Goal: Task Accomplishment & Management: Manage account settings

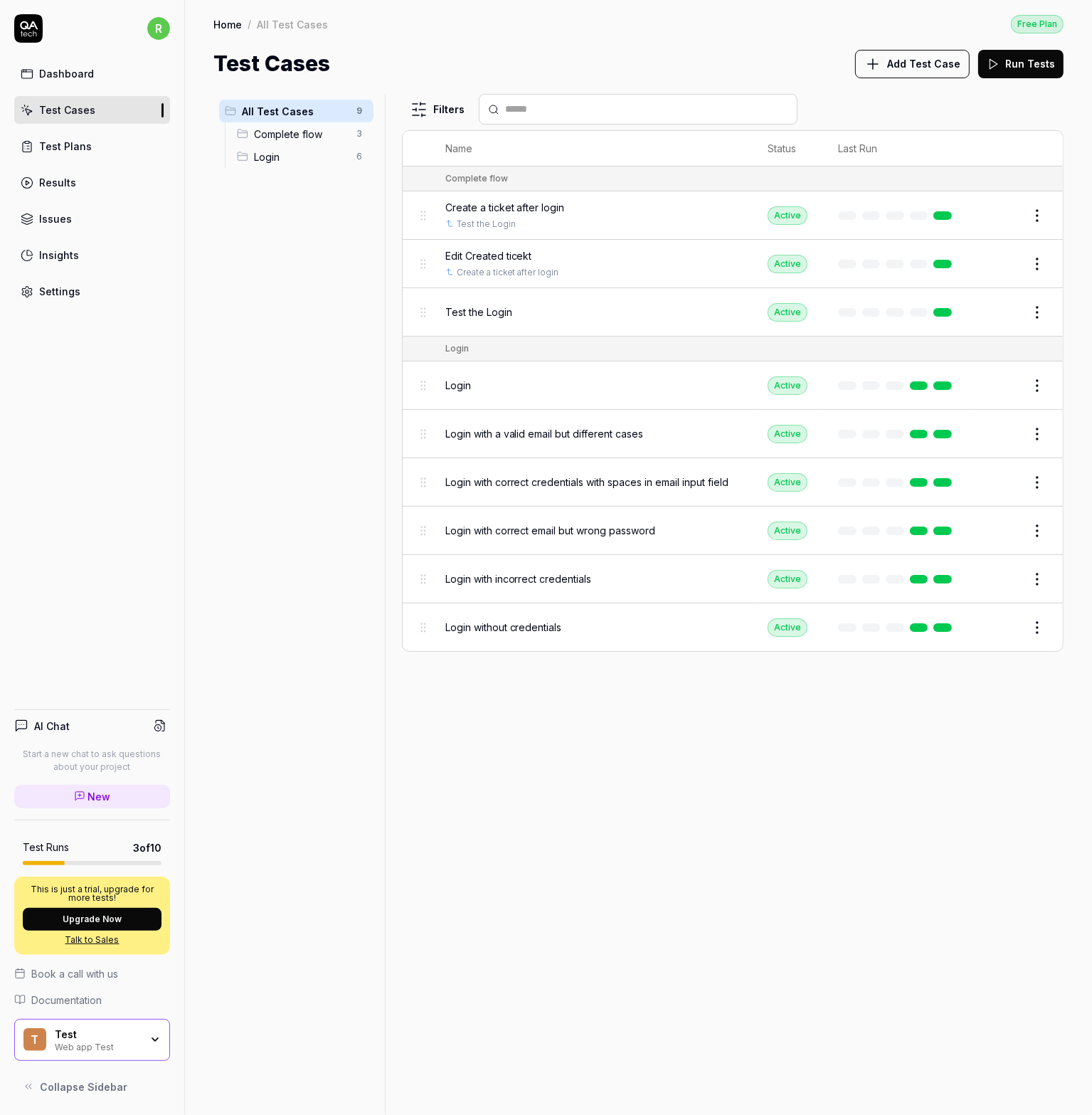
click at [103, 918] on button "Upgrade Now" at bounding box center [92, 919] width 139 height 23
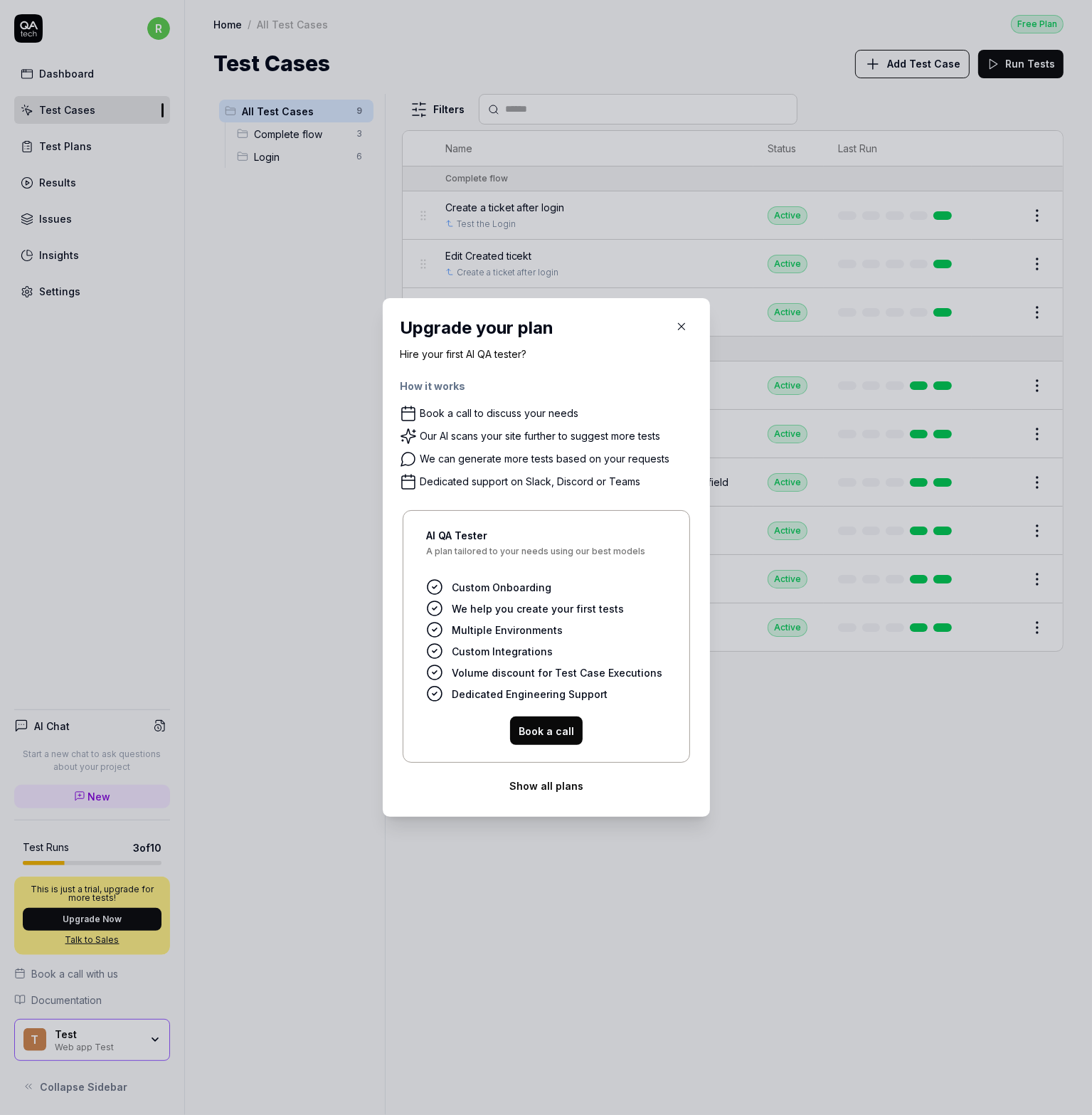
click at [545, 792] on button "Show all plans" at bounding box center [547, 785] width 293 height 28
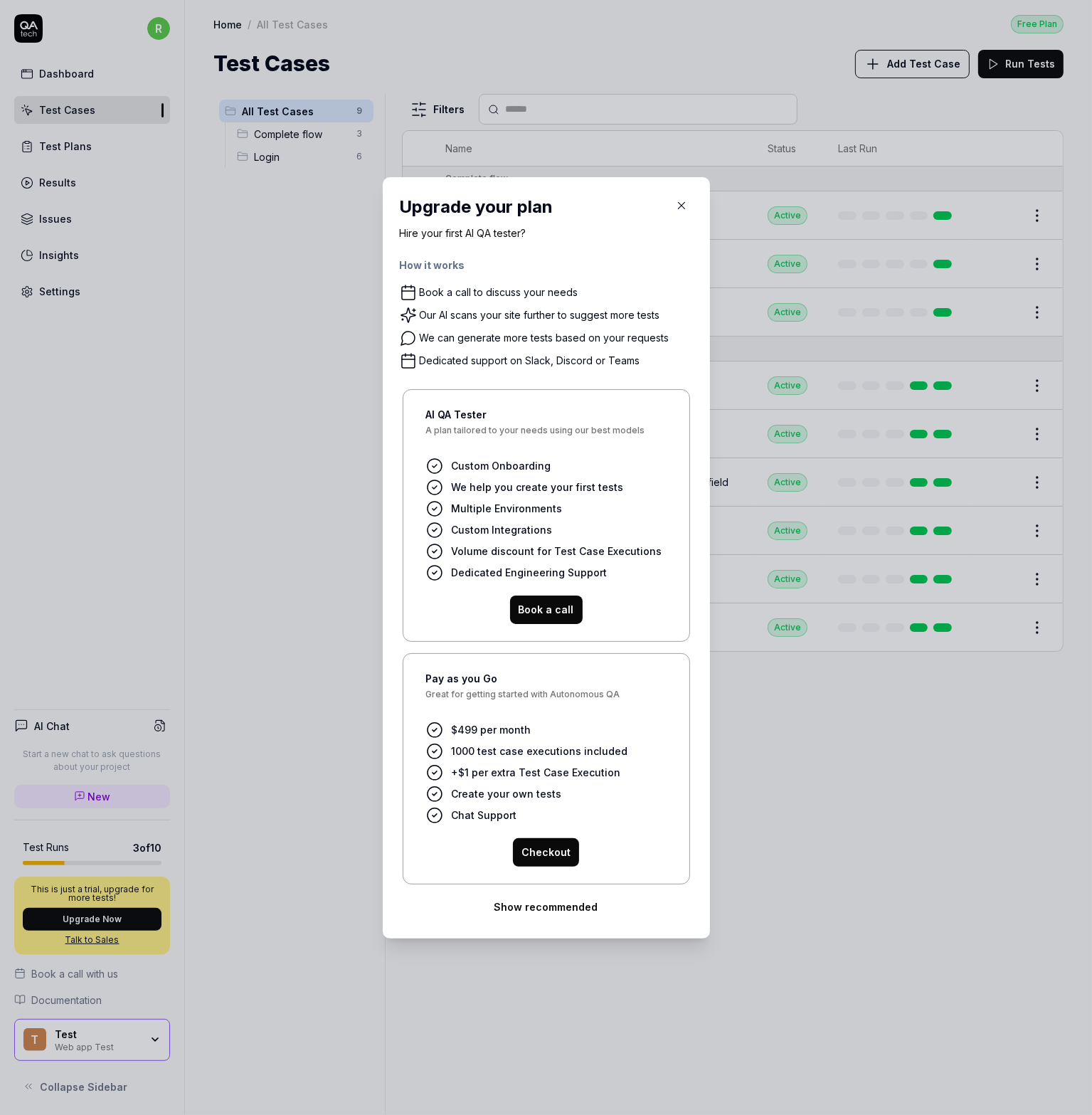
click at [537, 912] on button "Show recommended" at bounding box center [547, 907] width 293 height 28
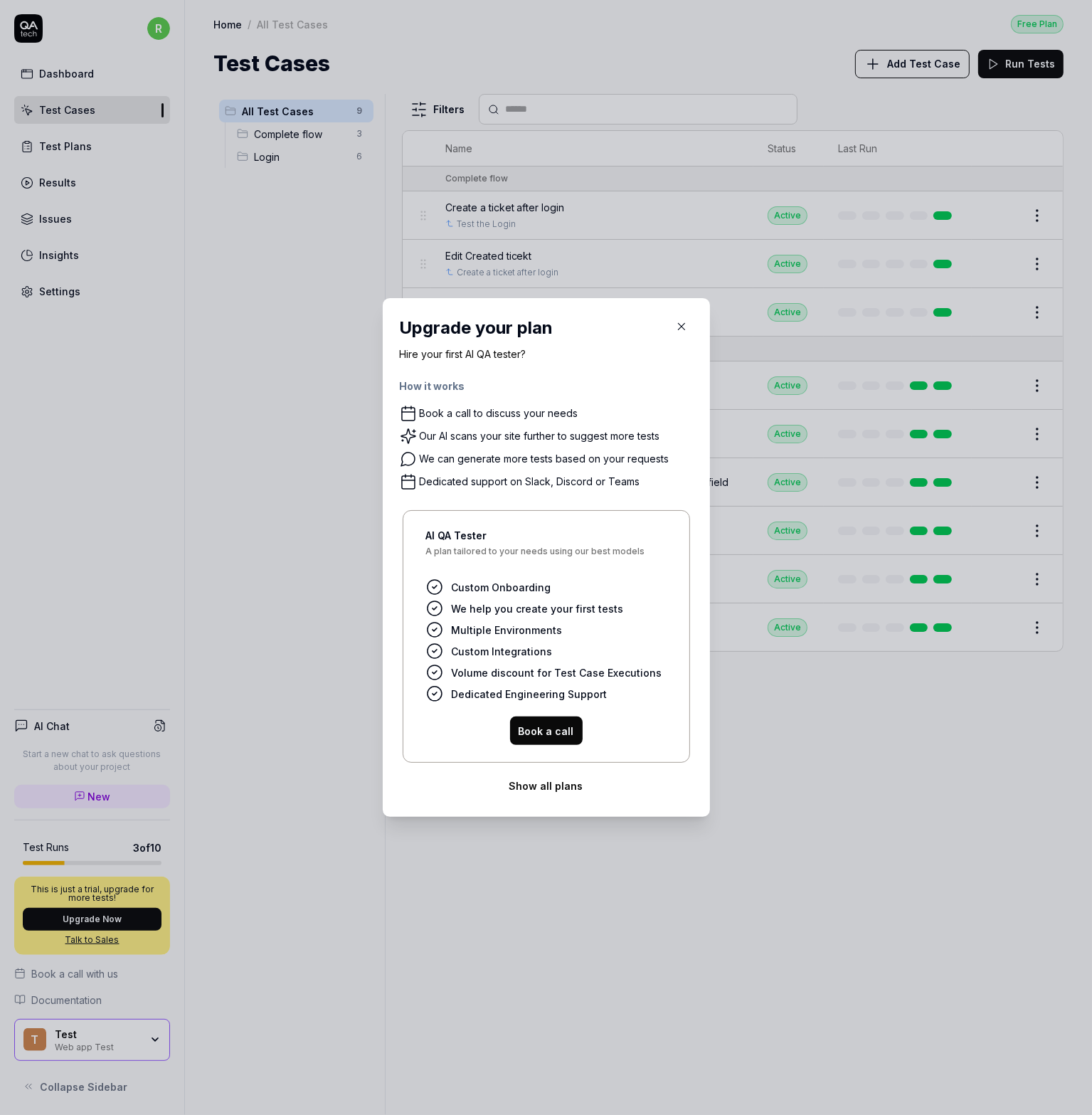
click at [560, 793] on button "Show all plans" at bounding box center [547, 785] width 293 height 28
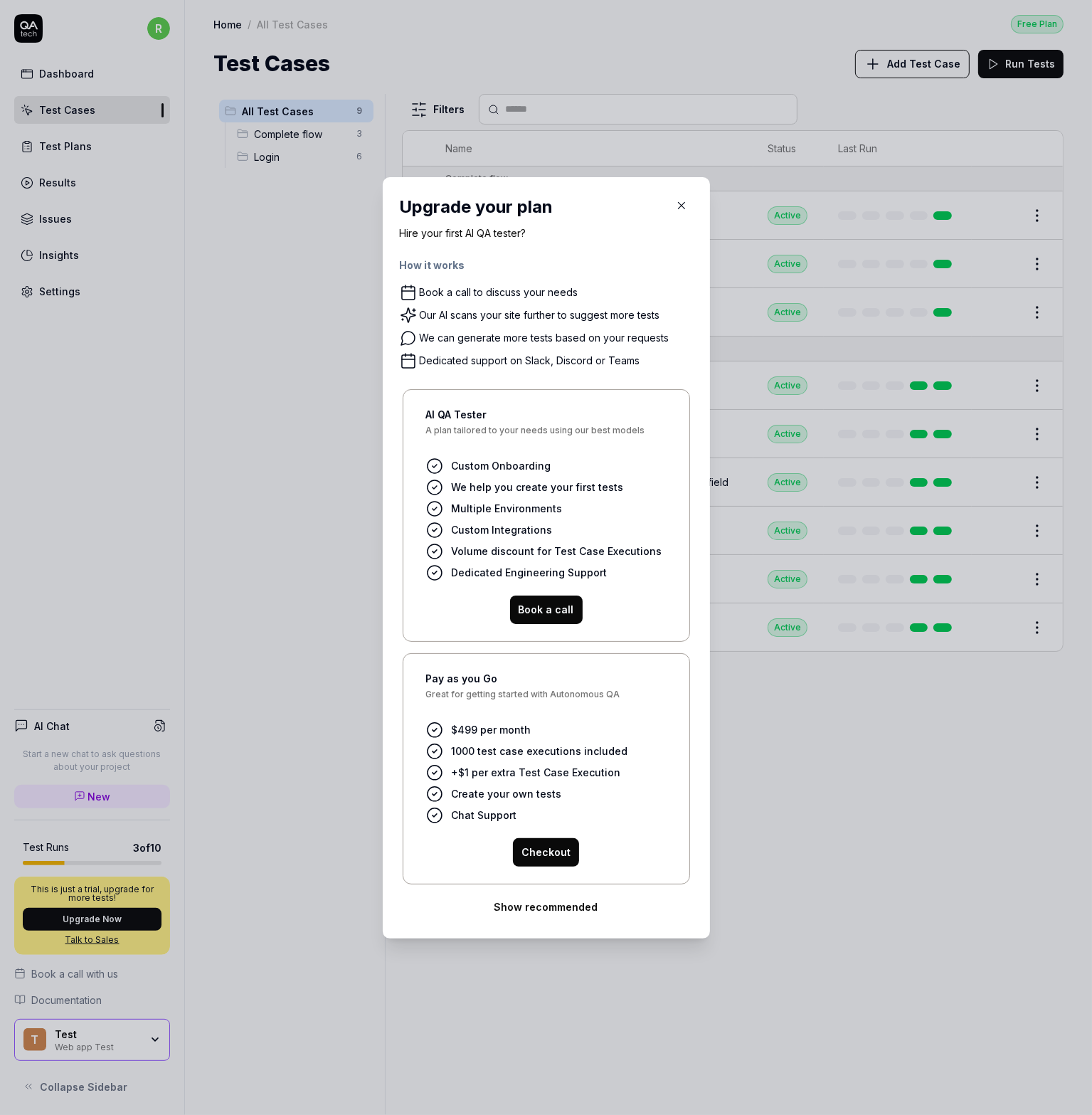
drag, startPoint x: 676, startPoint y: 208, endPoint x: 709, endPoint y: 177, distance: 45.3
click at [676, 208] on icon "button" at bounding box center [681, 206] width 13 height 13
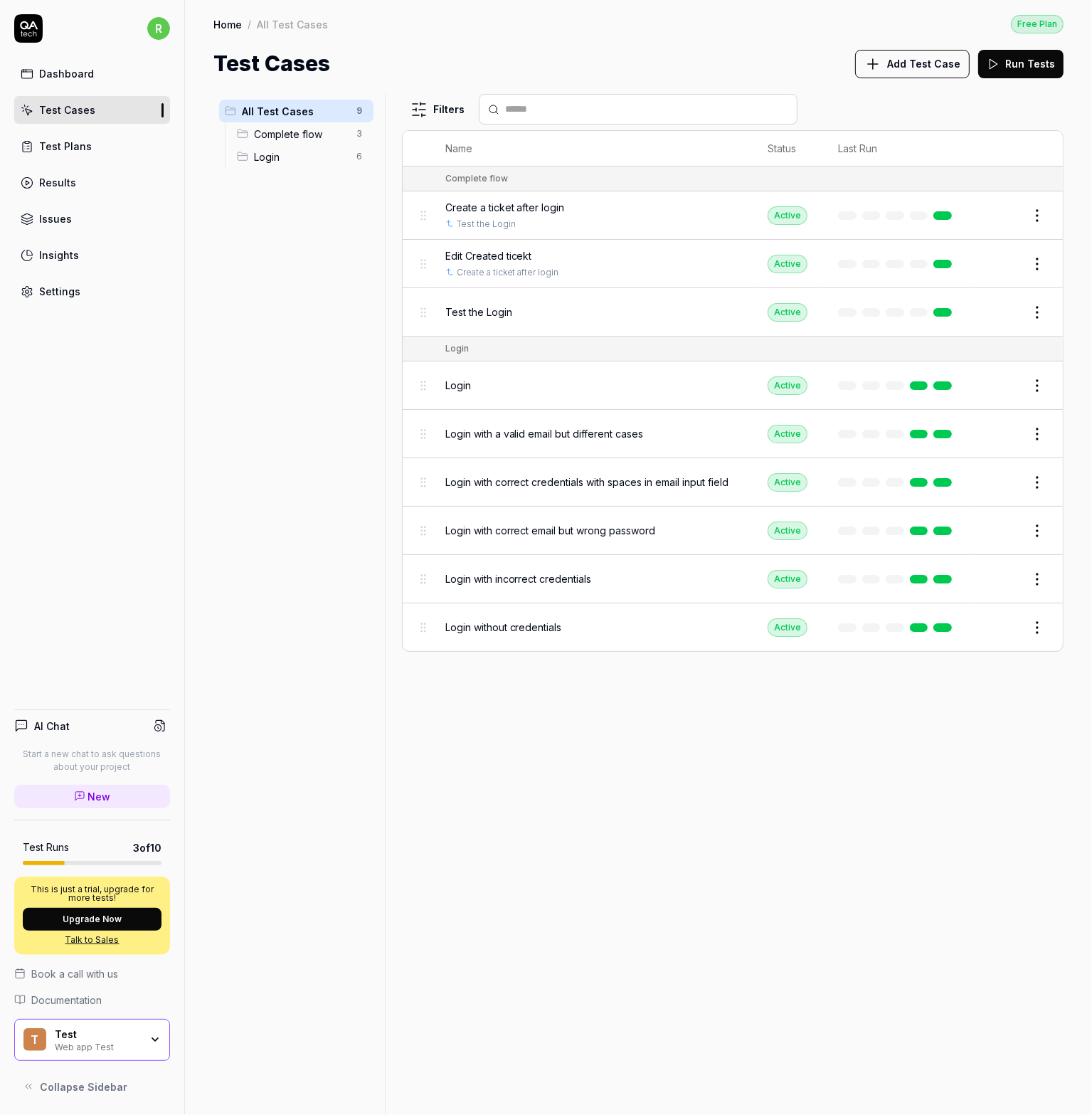
click at [73, 291] on div "Settings" at bounding box center [60, 291] width 41 height 15
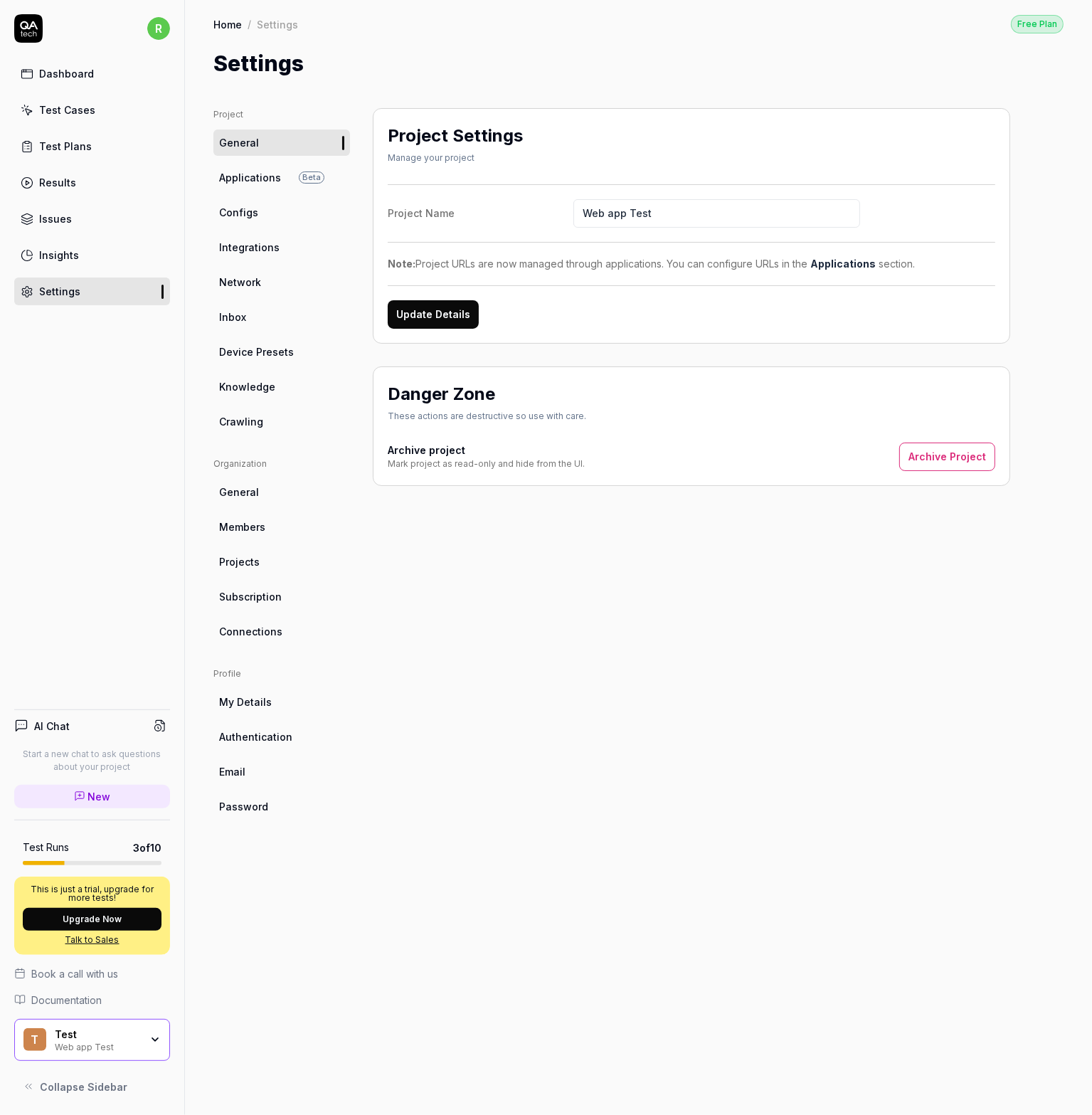
click at [298, 632] on link "Connections" at bounding box center [282, 631] width 137 height 26
click at [58, 101] on link "Test Cases" at bounding box center [92, 110] width 156 height 28
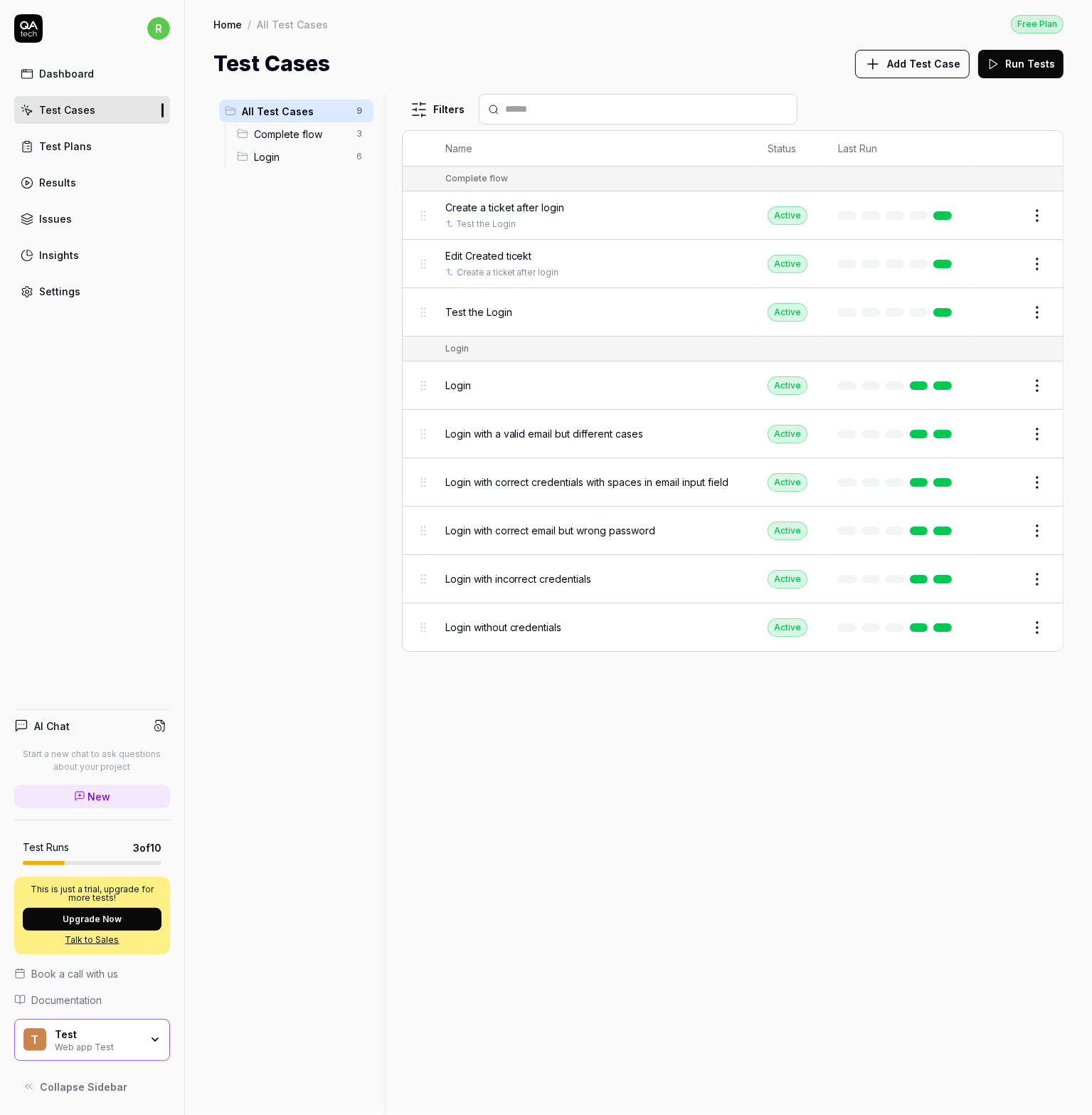
click at [938, 66] on span "Add Test Case" at bounding box center [923, 63] width 73 height 15
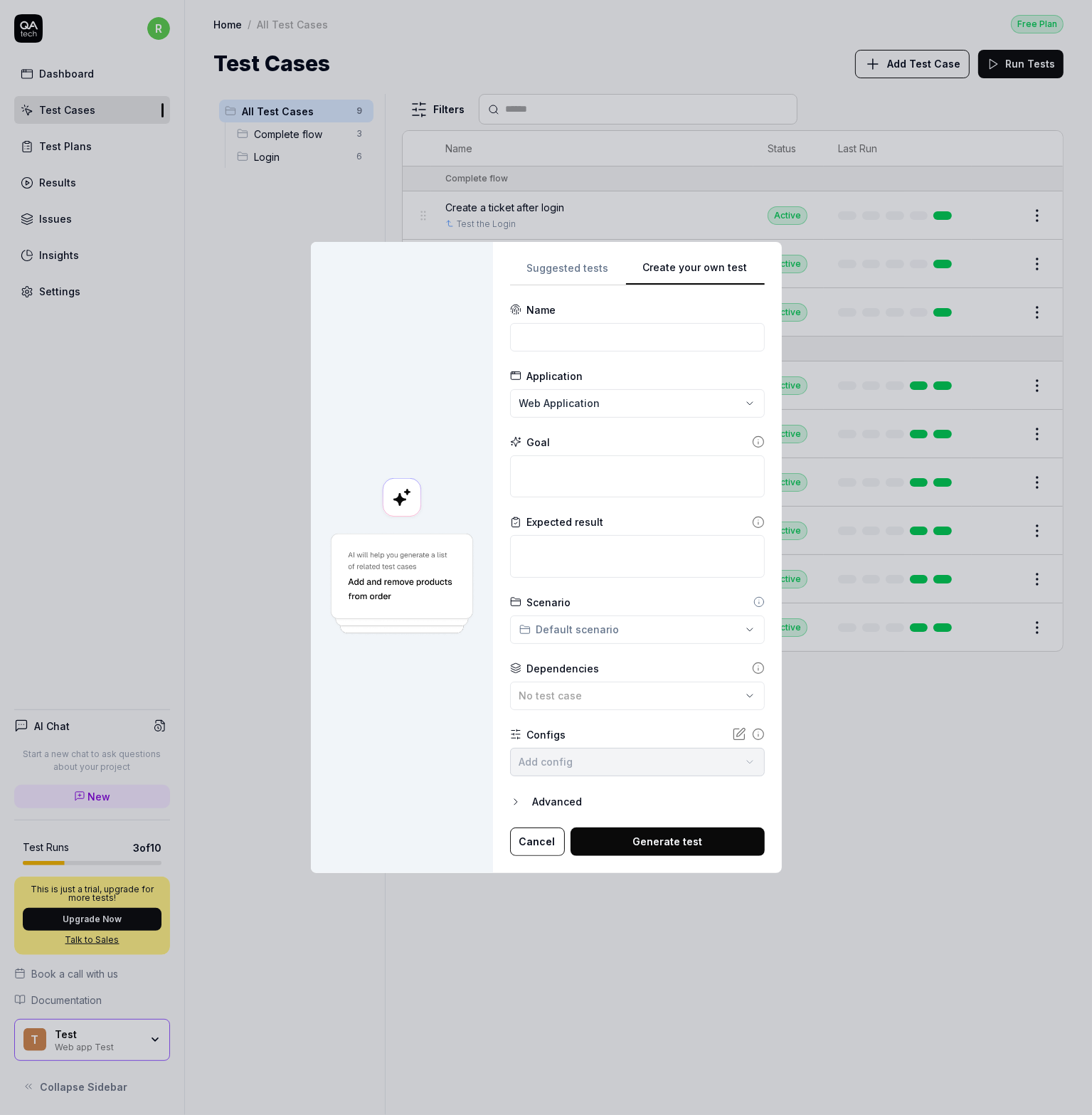
click at [706, 401] on div "Suggested tests Create your own test Name Application Web Application Goal Expe…" at bounding box center [637, 558] width 255 height 597
click at [572, 803] on div "Advanced" at bounding box center [649, 802] width 232 height 17
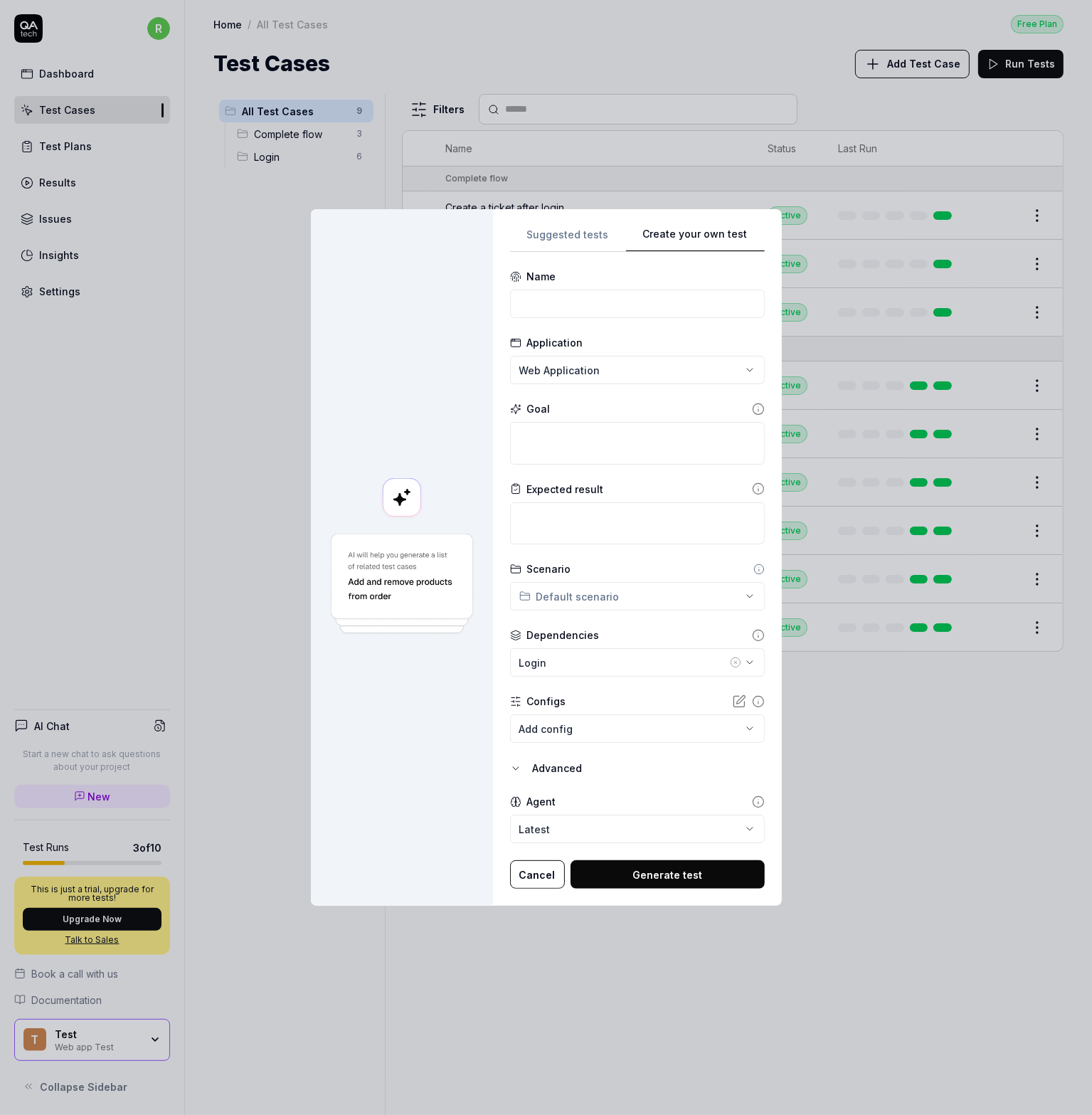
click at [608, 725] on body "r Dashboard Test Cases Test Plans Results Issues Insights Settings AI Chat Star…" at bounding box center [546, 558] width 1092 height 1115
click at [406, 733] on div "**********" at bounding box center [546, 558] width 1092 height 1115
click at [548, 804] on div "Agent" at bounding box center [541, 801] width 29 height 15
click at [541, 822] on body "r Dashboard Test Cases Test Plans Results Issues Insights Settings AI Chat Star…" at bounding box center [546, 558] width 1092 height 1115
click at [752, 634] on icon at bounding box center [758, 635] width 13 height 13
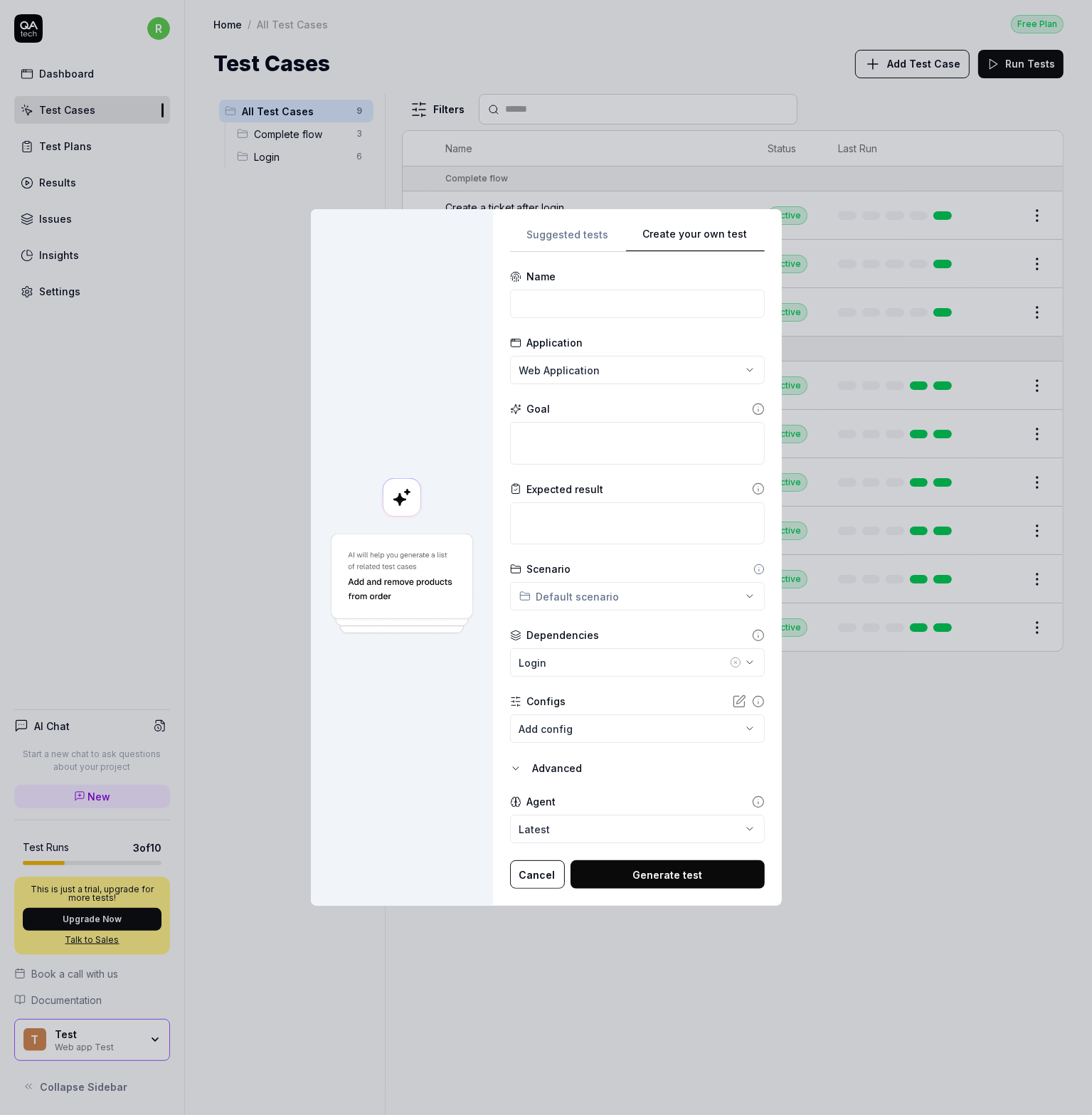
click at [752, 700] on icon at bounding box center [758, 701] width 13 height 13
drag, startPoint x: 536, startPoint y: 870, endPoint x: 584, endPoint y: 772, distance: 109.1
click at [537, 867] on button "Cancel" at bounding box center [537, 874] width 55 height 28
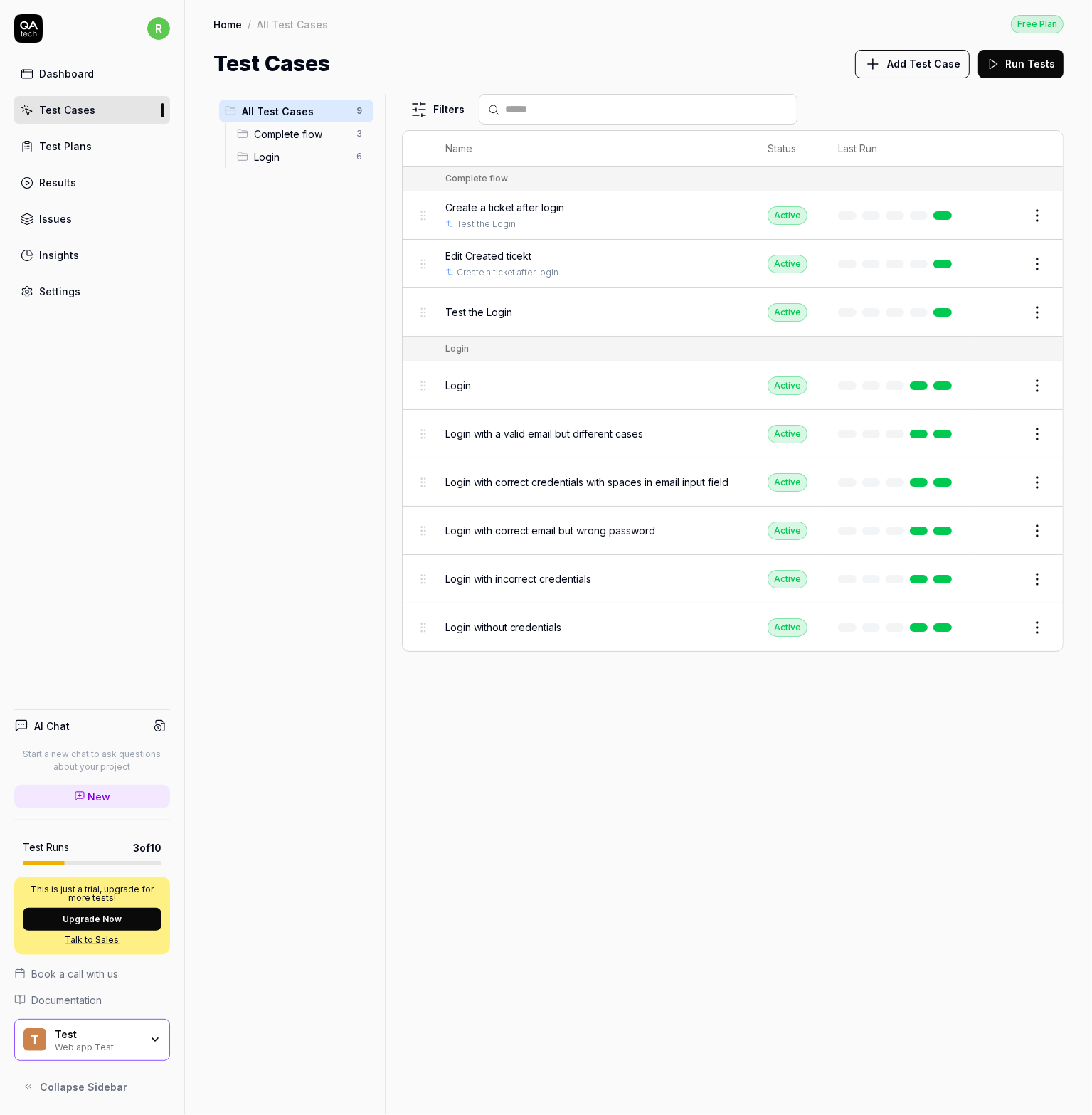
click at [503, 256] on span "Edit Created ticekt" at bounding box center [489, 256] width 87 height 15
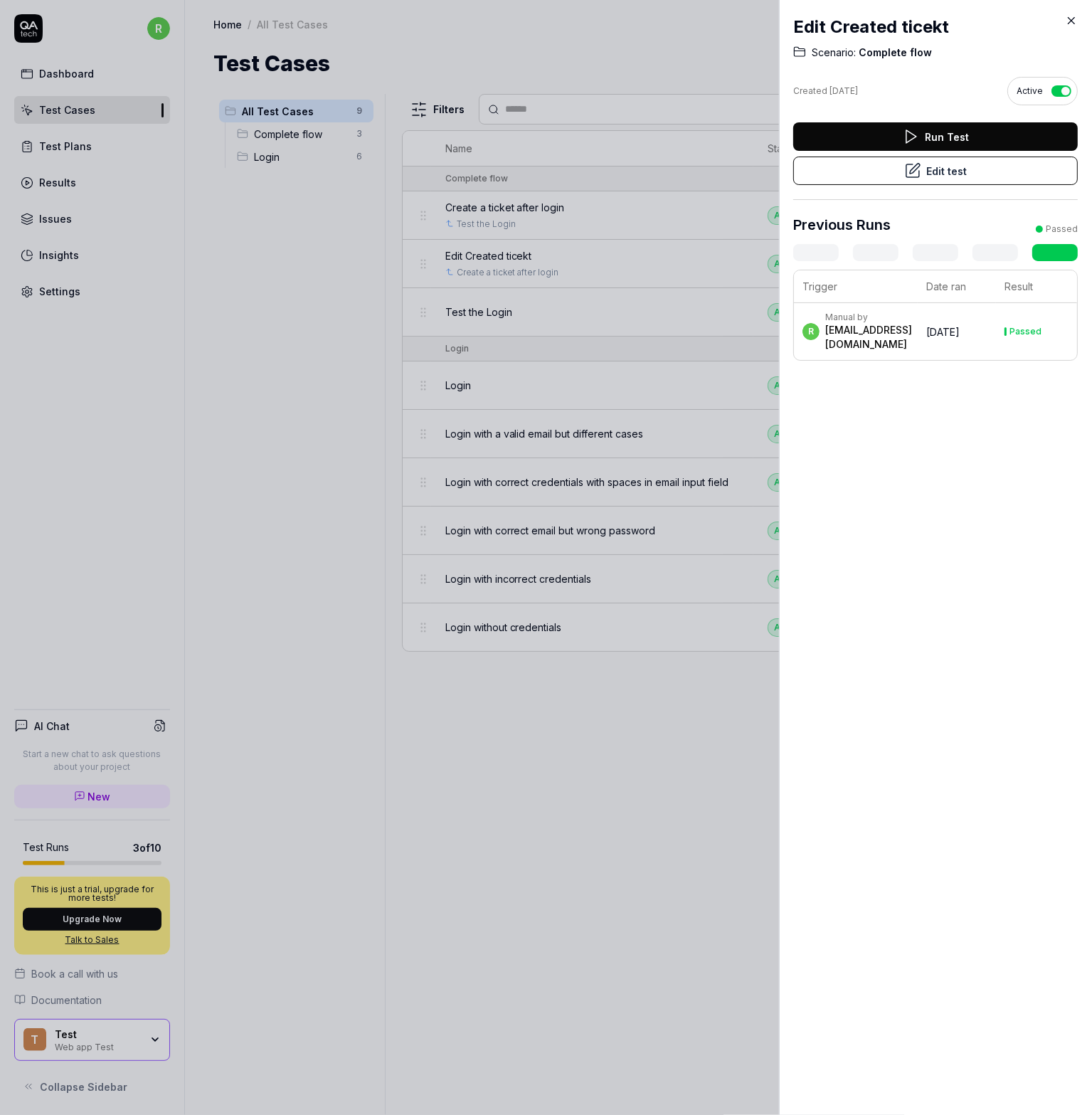
click at [547, 699] on div at bounding box center [546, 558] width 1092 height 1115
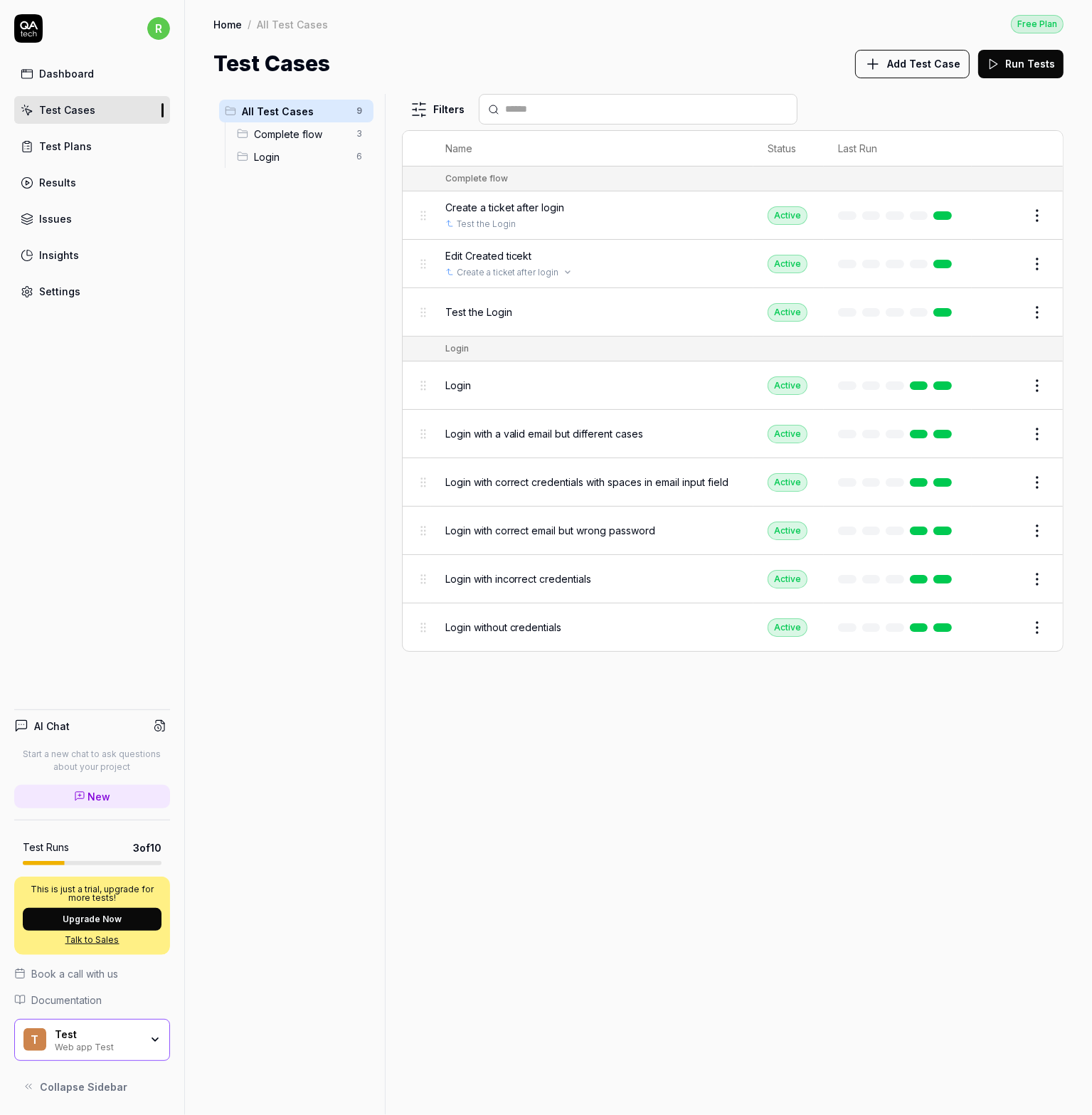
click at [562, 268] on button "Open selector" at bounding box center [567, 273] width 11 height 11
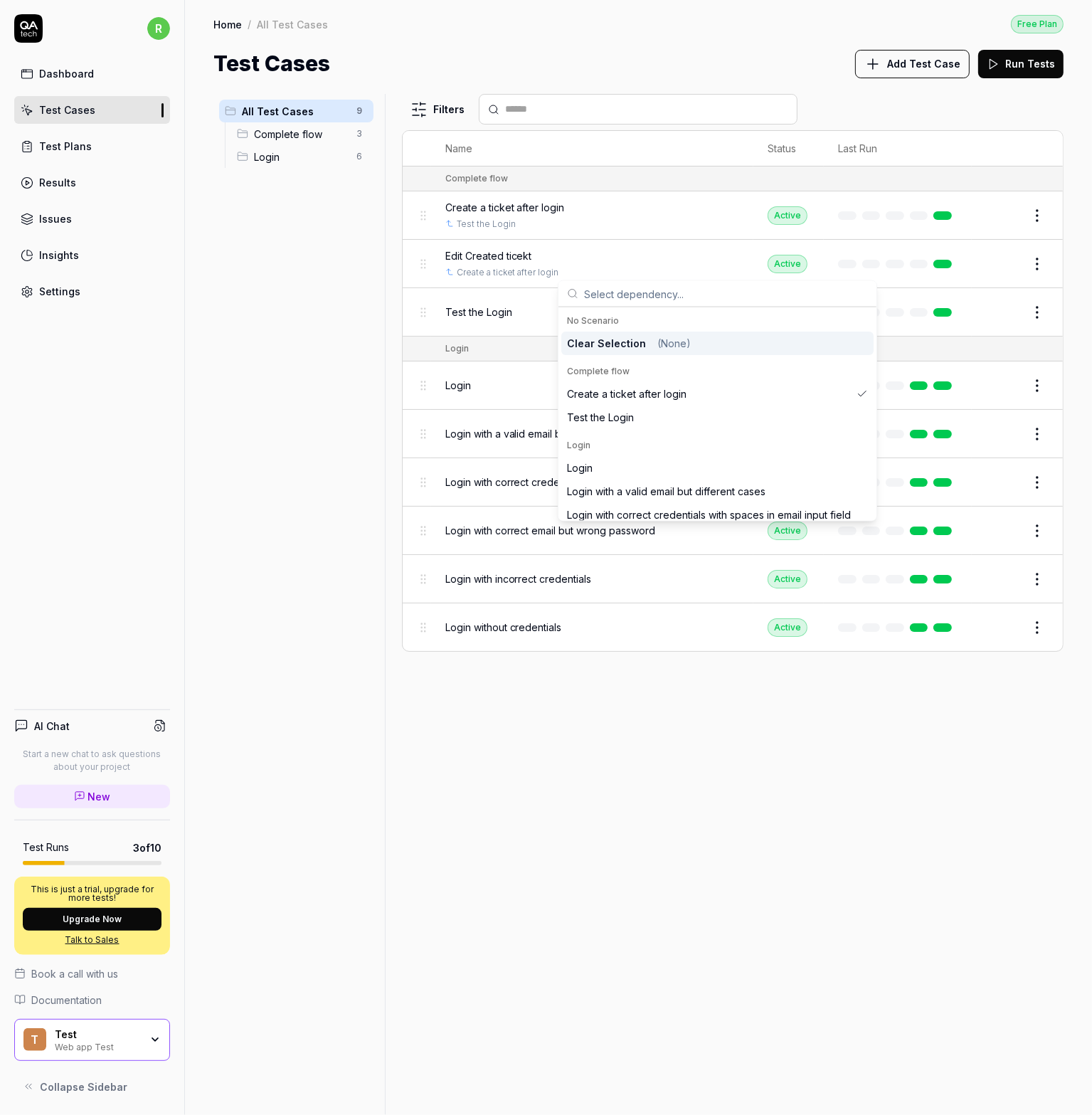
drag, startPoint x: 624, startPoint y: 909, endPoint x: 626, endPoint y: 901, distance: 8.2
click at [625, 904] on div "Filters Name Status Last Run Complete flow Create a ticket after login Test the…" at bounding box center [733, 604] width 661 height 1021
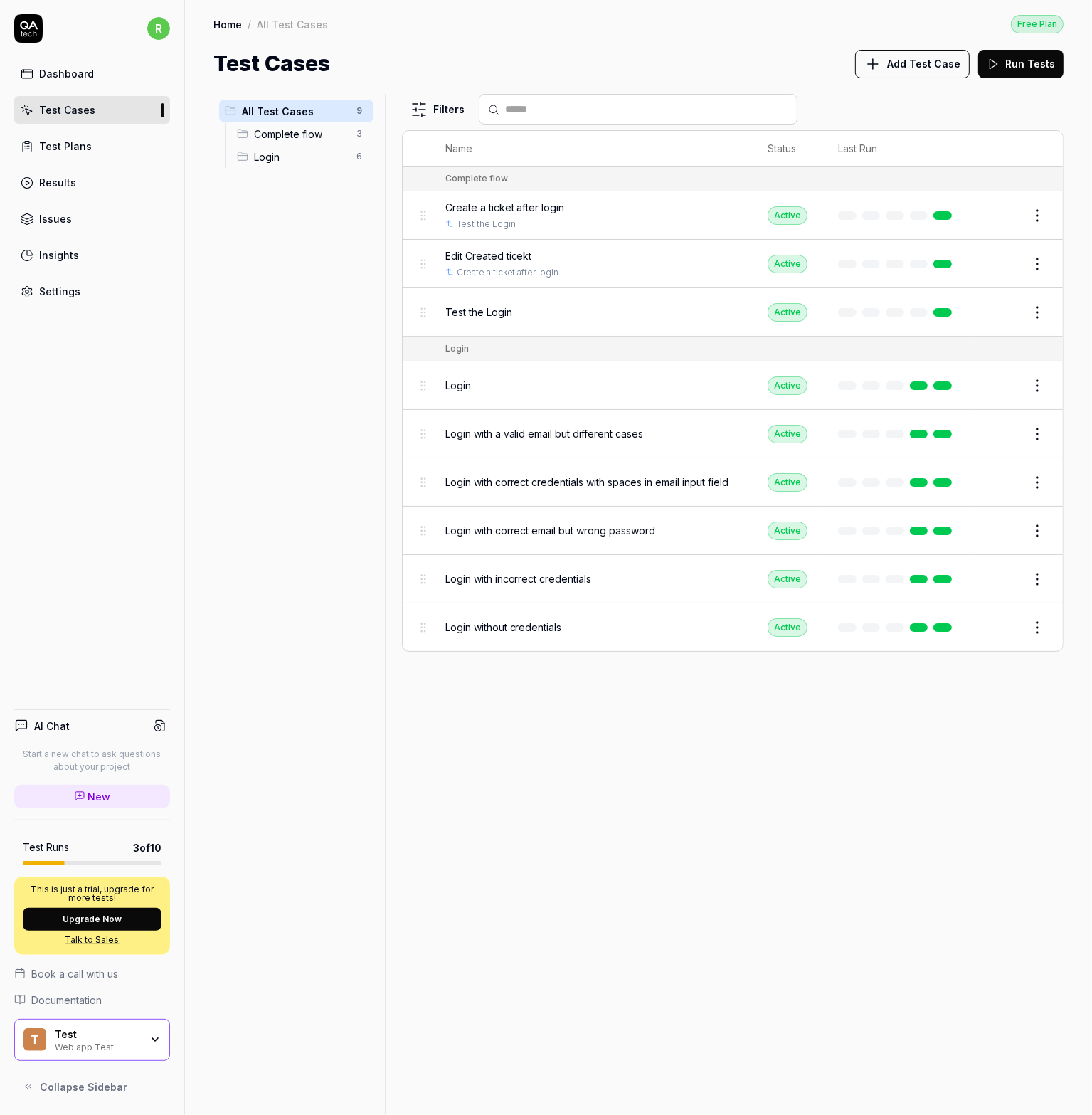
click at [993, 263] on button "Edit" at bounding box center [1003, 264] width 34 height 23
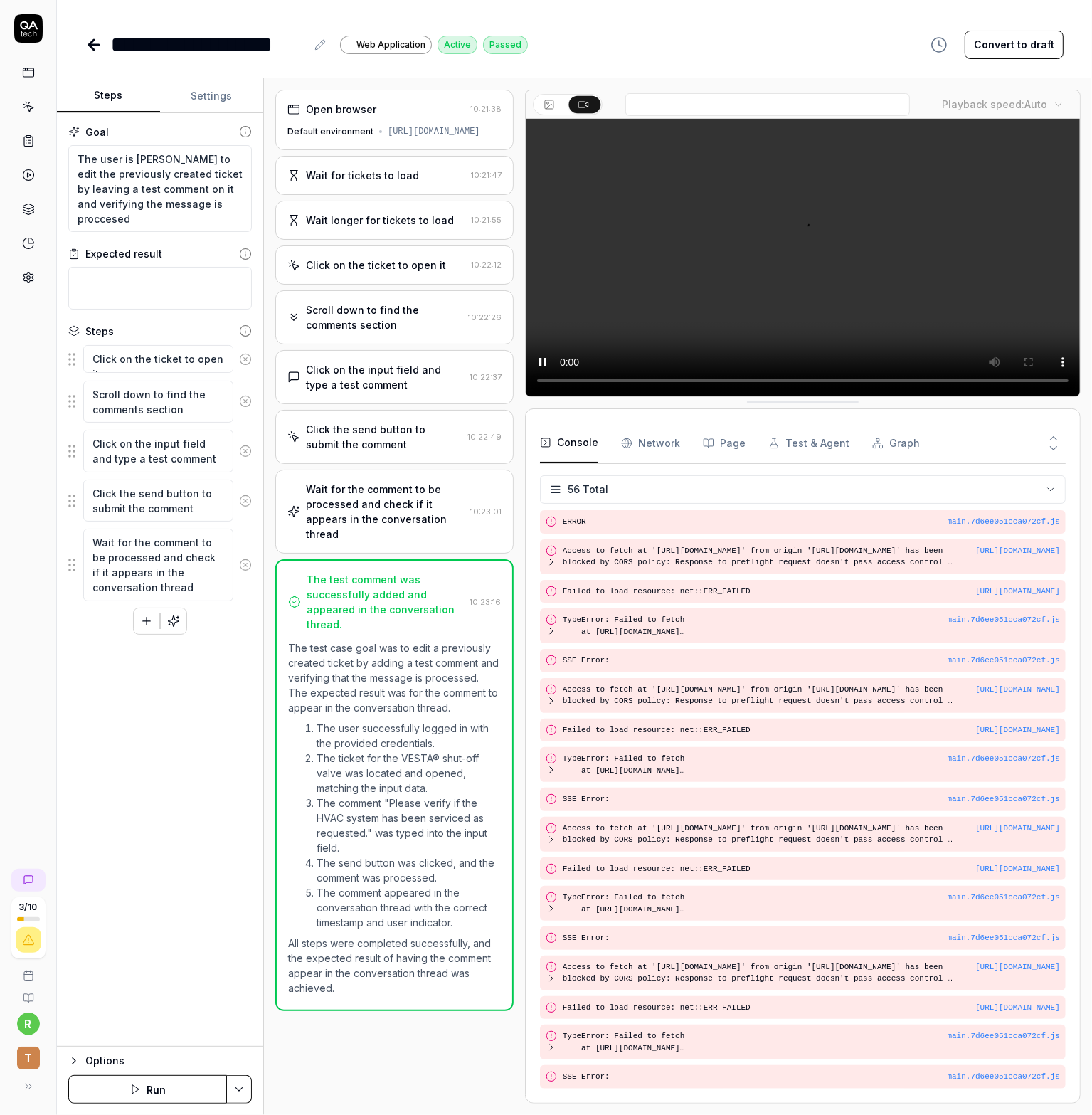
scroll to position [1332, 0]
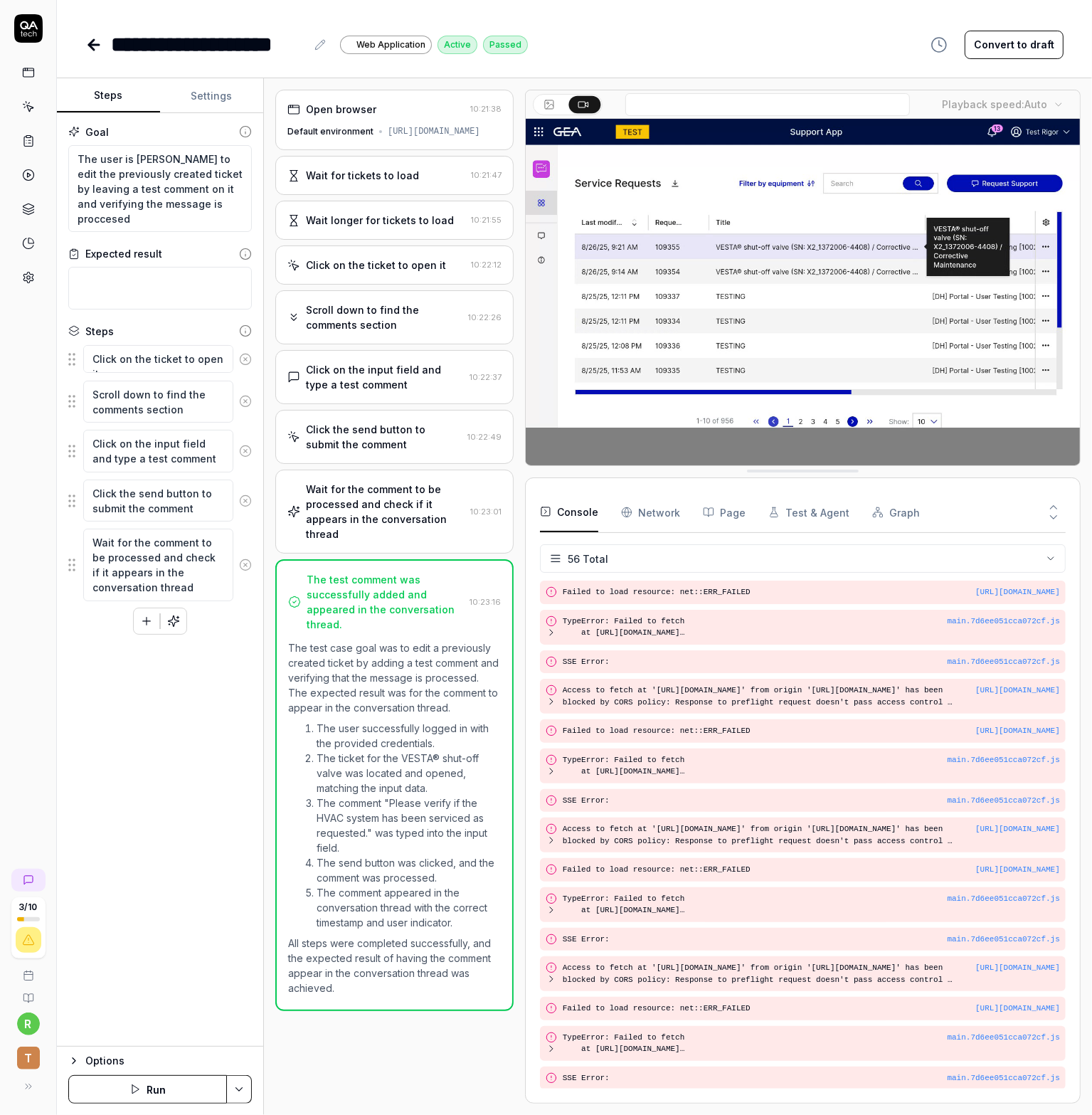
click at [152, 619] on icon "button" at bounding box center [147, 621] width 13 height 13
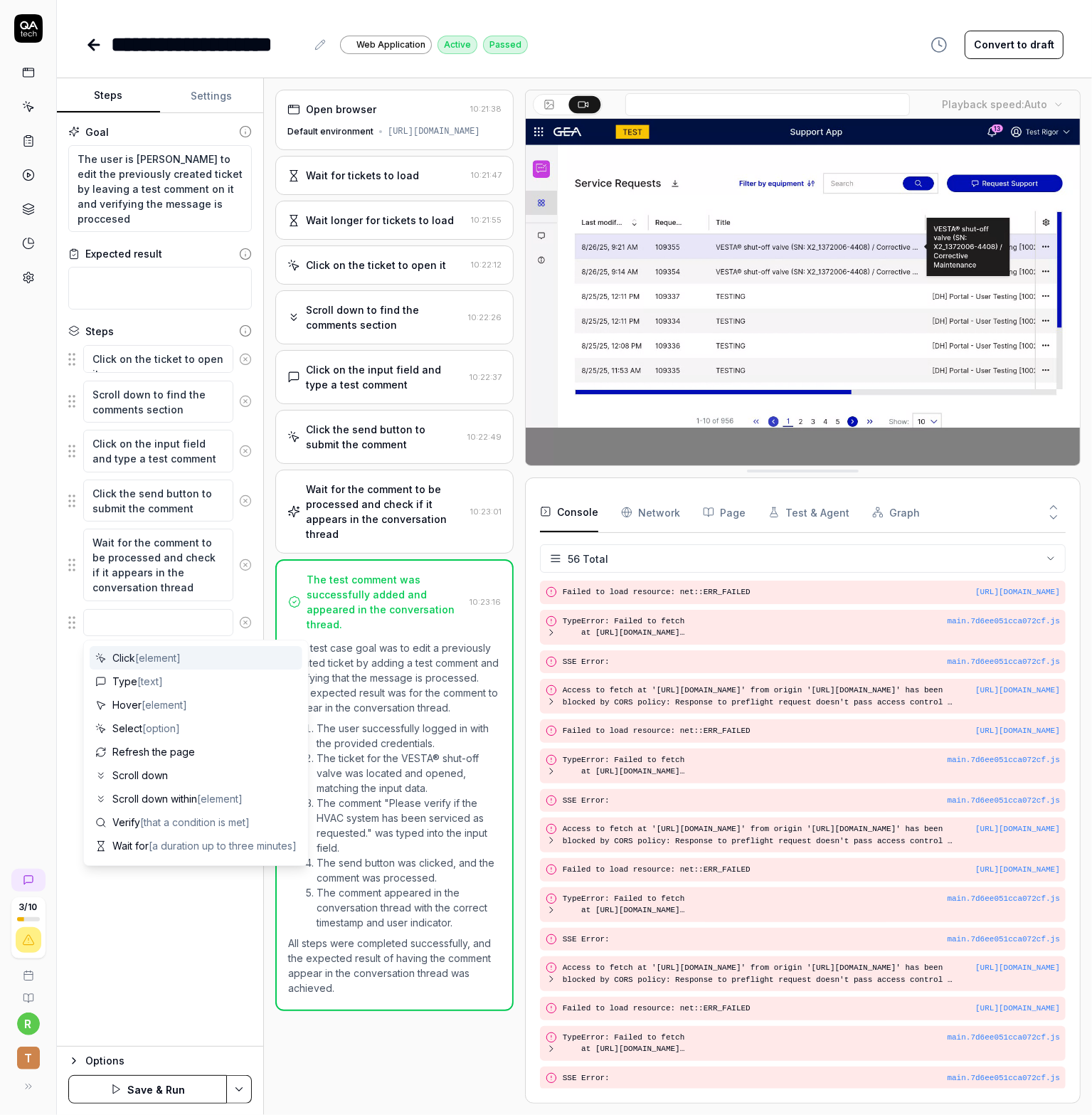
click at [135, 632] on textarea at bounding box center [158, 622] width 150 height 28
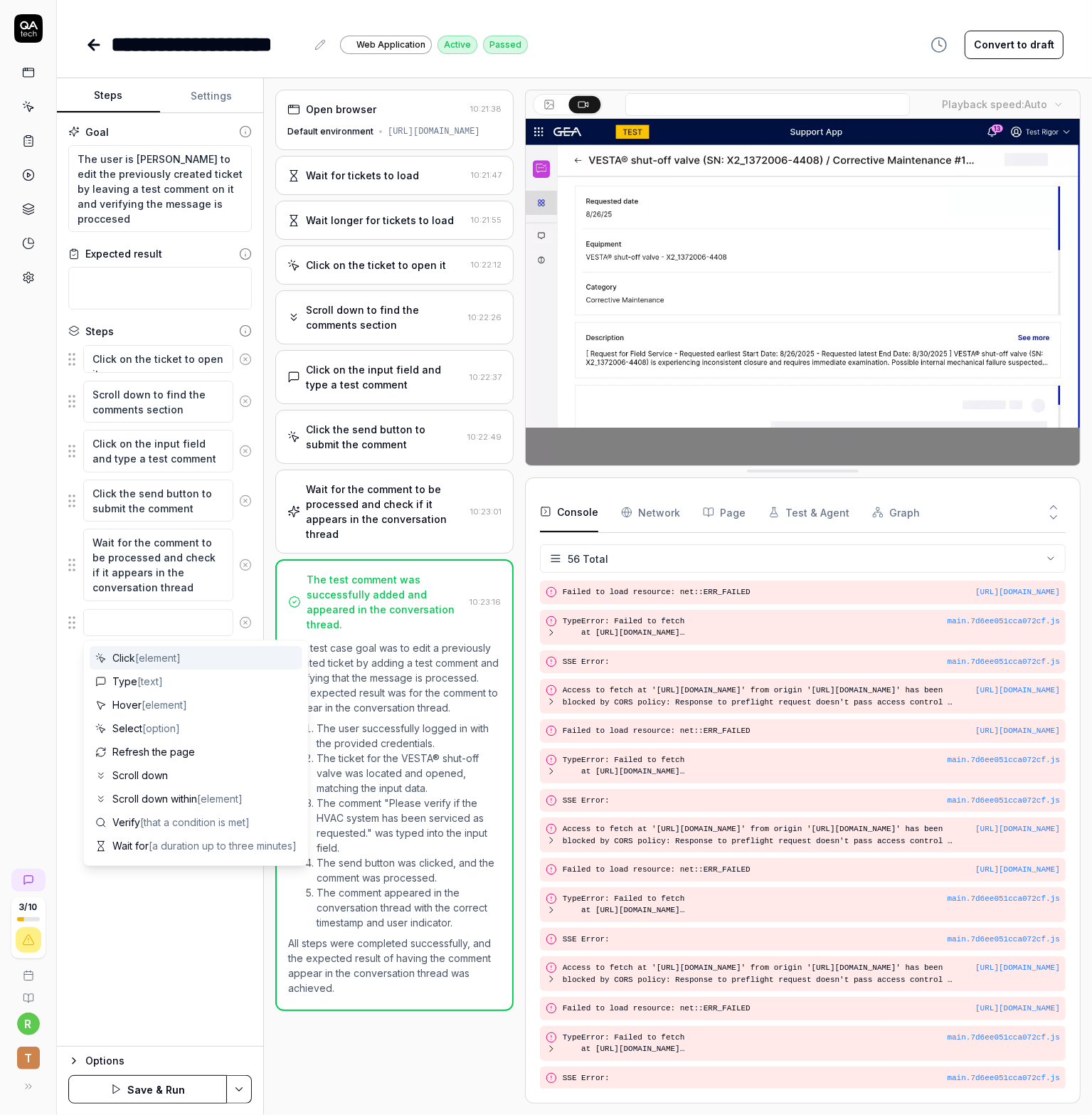
click at [135, 622] on textarea at bounding box center [158, 622] width 150 height 28
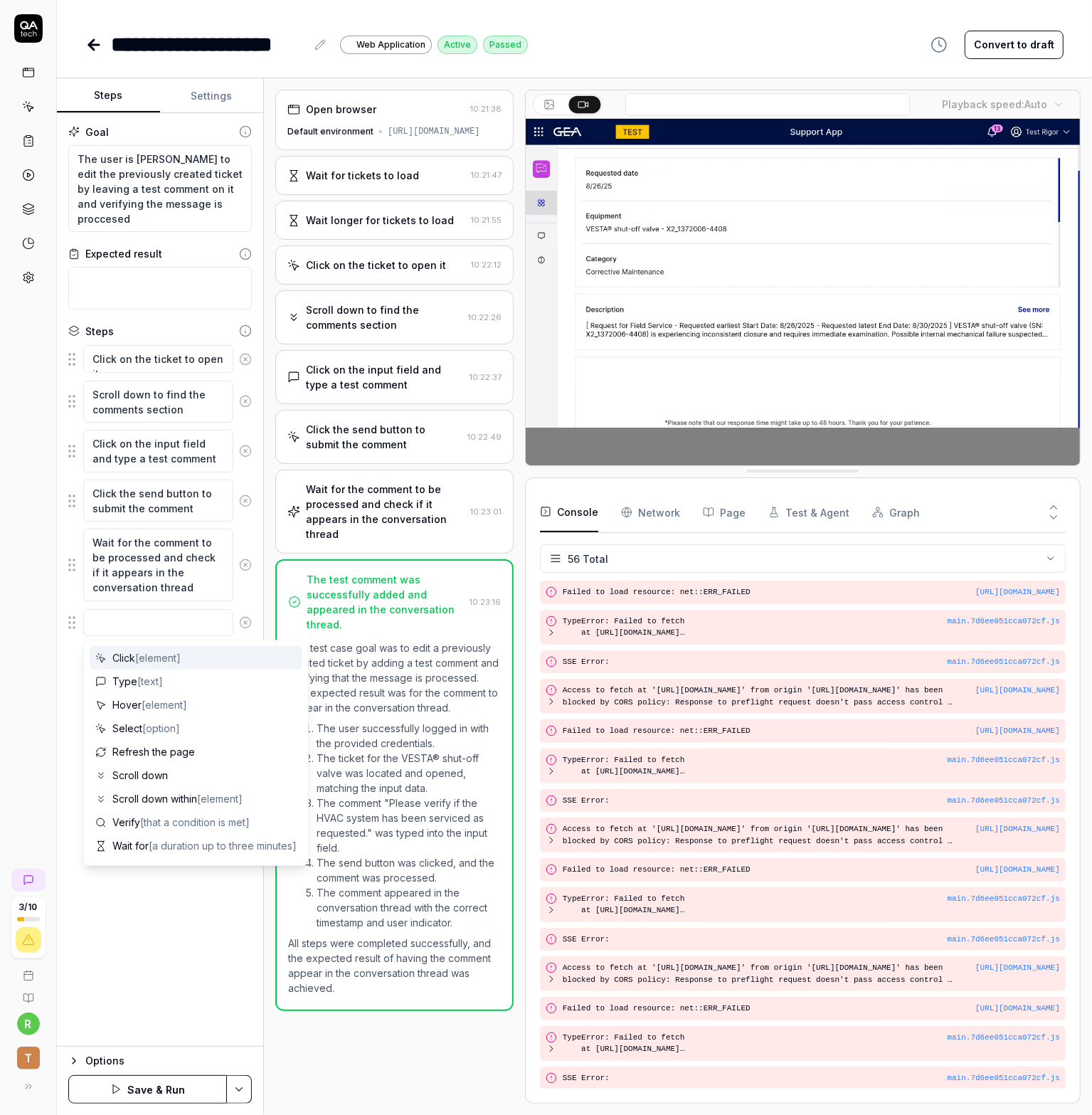
type textarea "*"
type textarea "u"
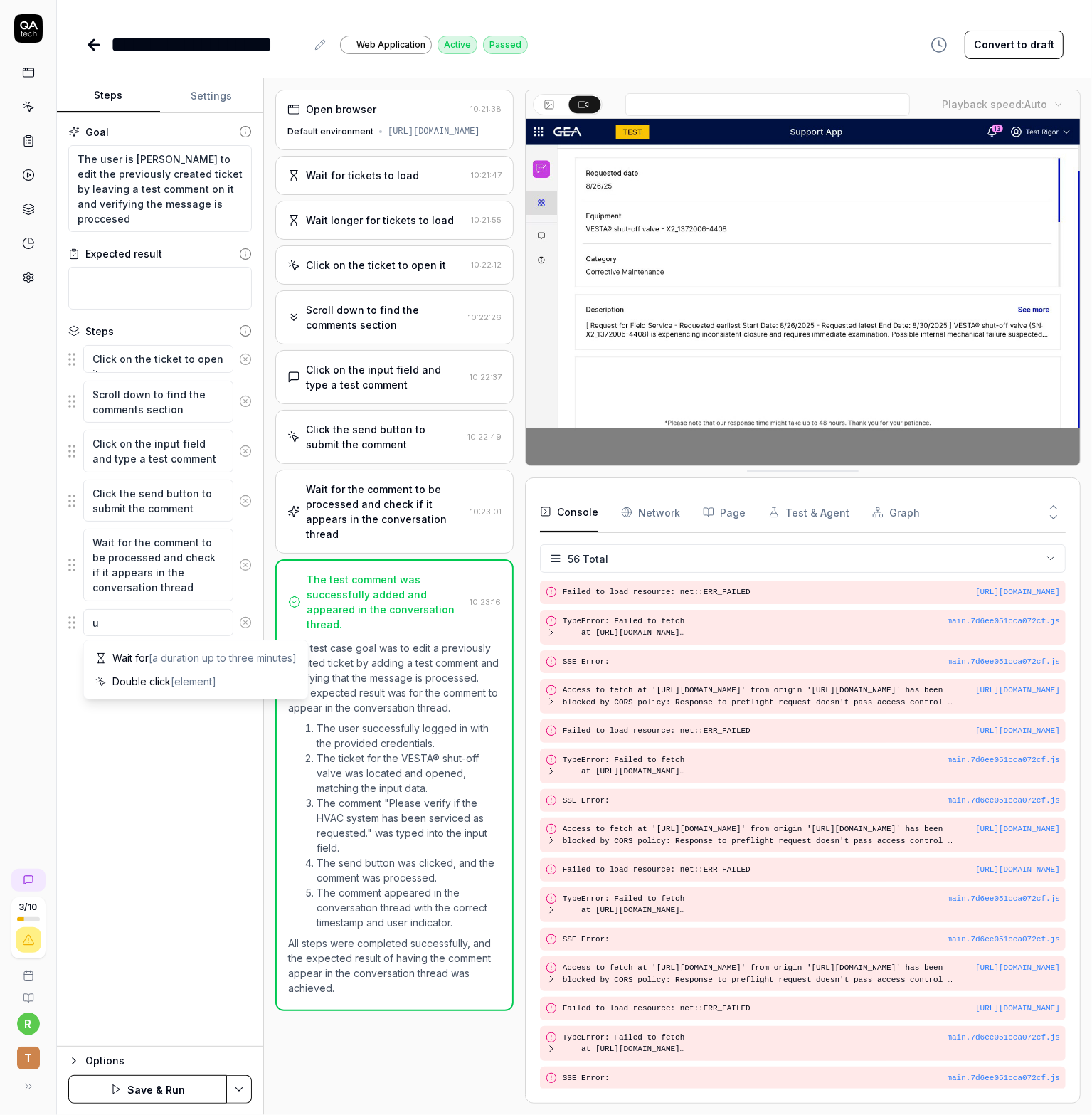
type textarea "*"
type textarea "up"
type textarea "*"
type textarea "upl"
type textarea "*"
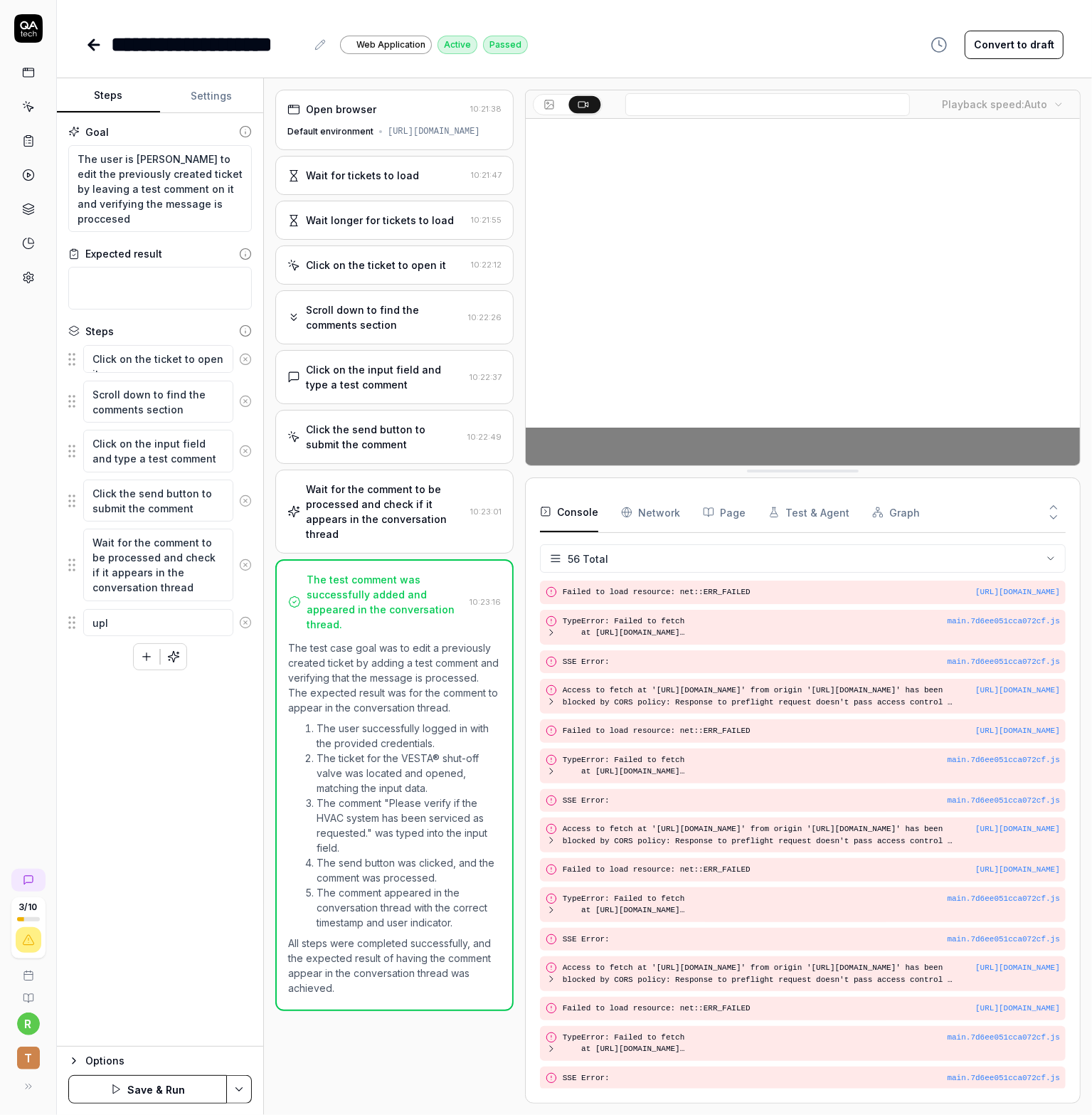
type textarea "uplo"
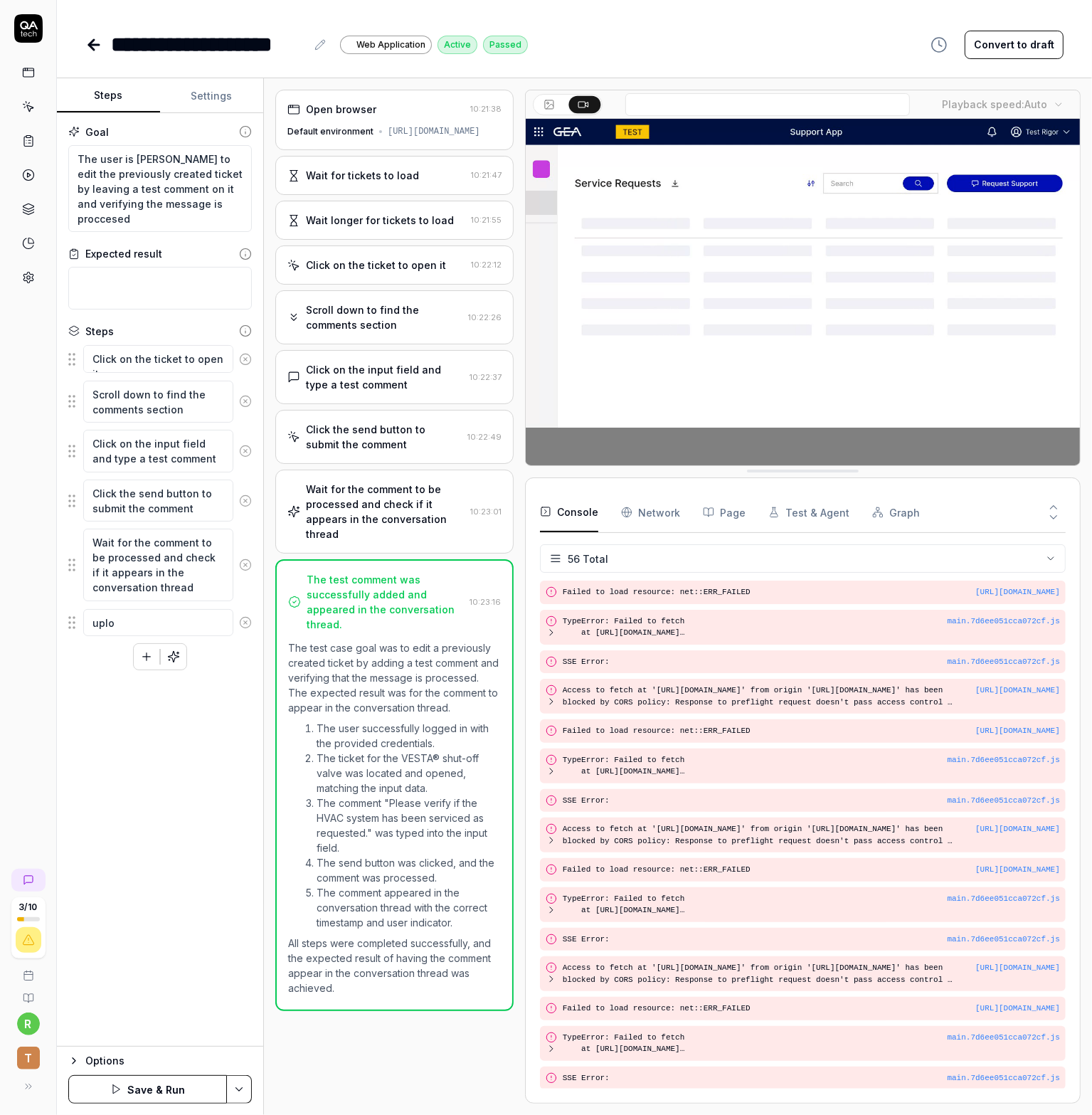
type textarea "*"
type textarea "uploa"
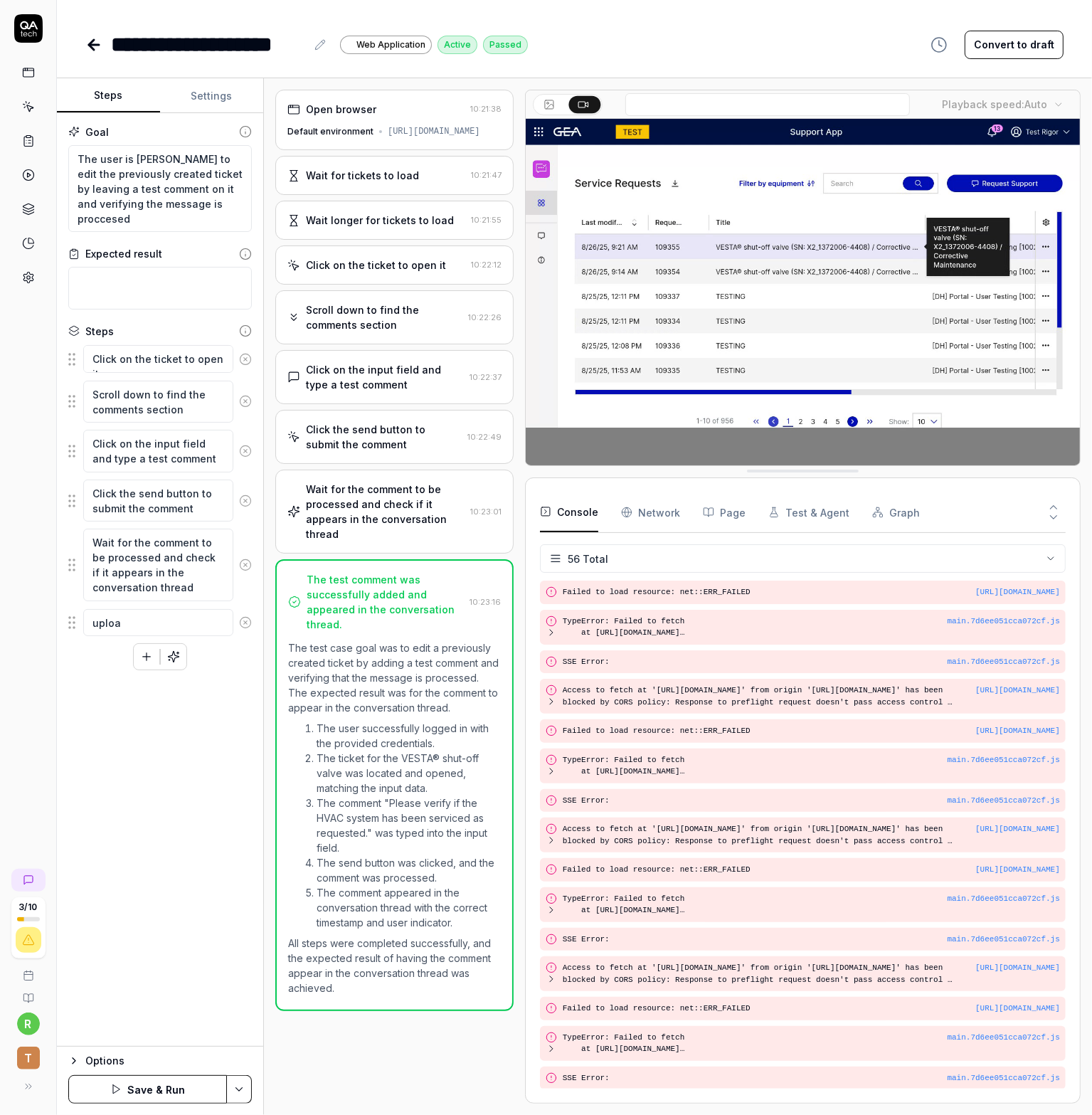
type textarea "*"
type textarea "upload"
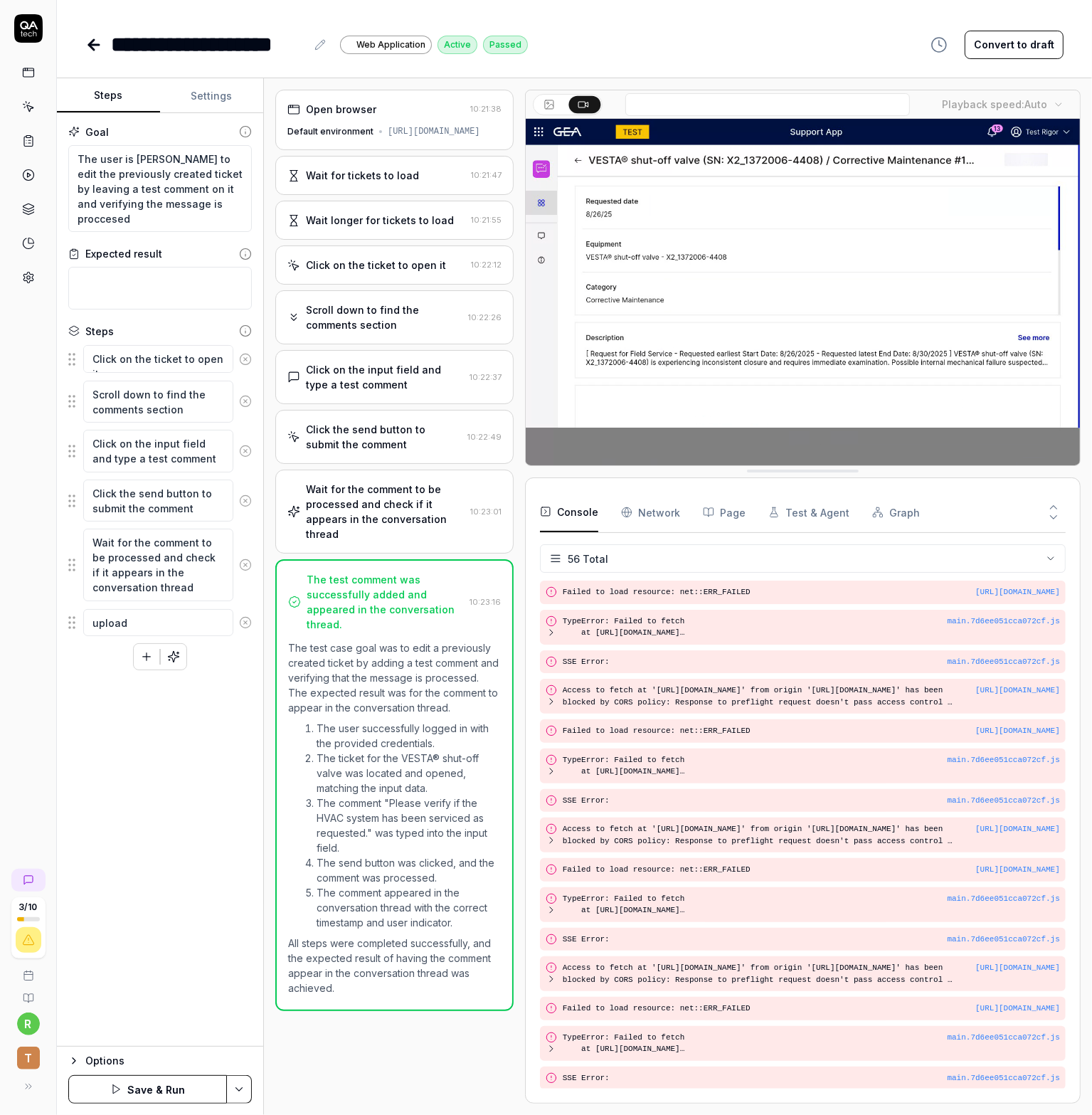
type textarea "*"
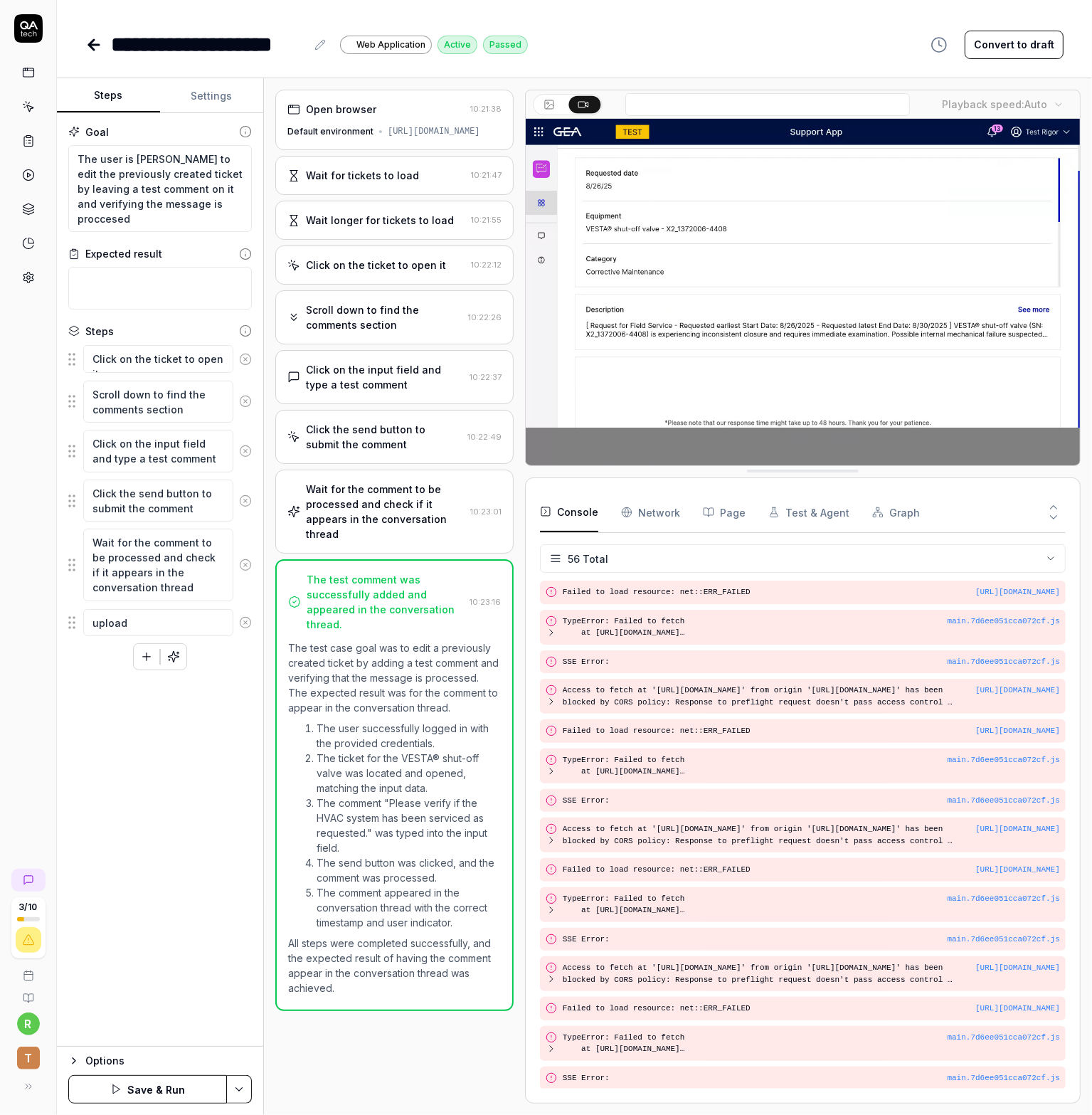
type textarea "upload"
type textarea "*"
type textarea "upload a"
type textarea "*"
type textarea "upload a"
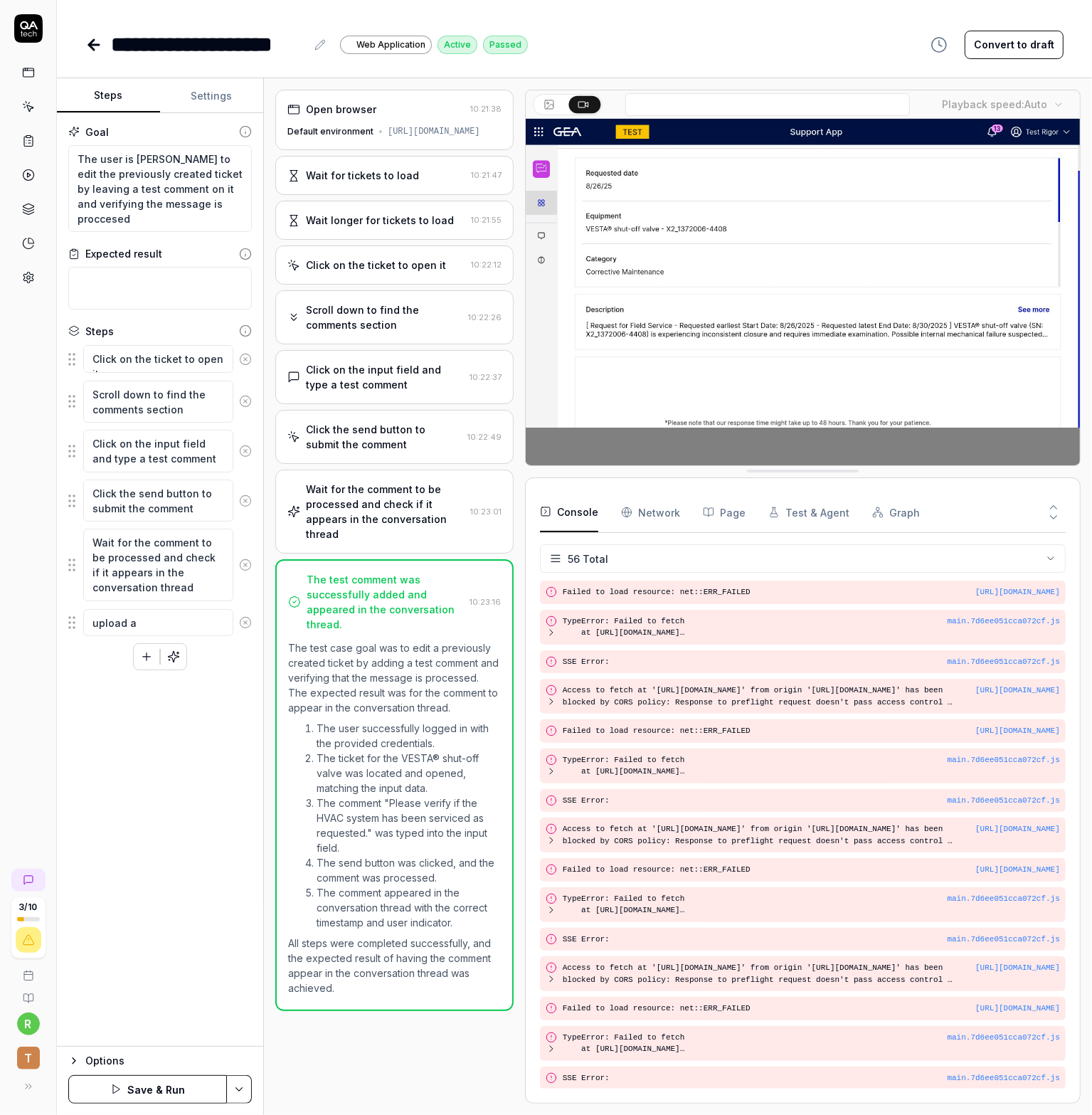
type textarea "*"
type textarea "upload a f"
type textarea "*"
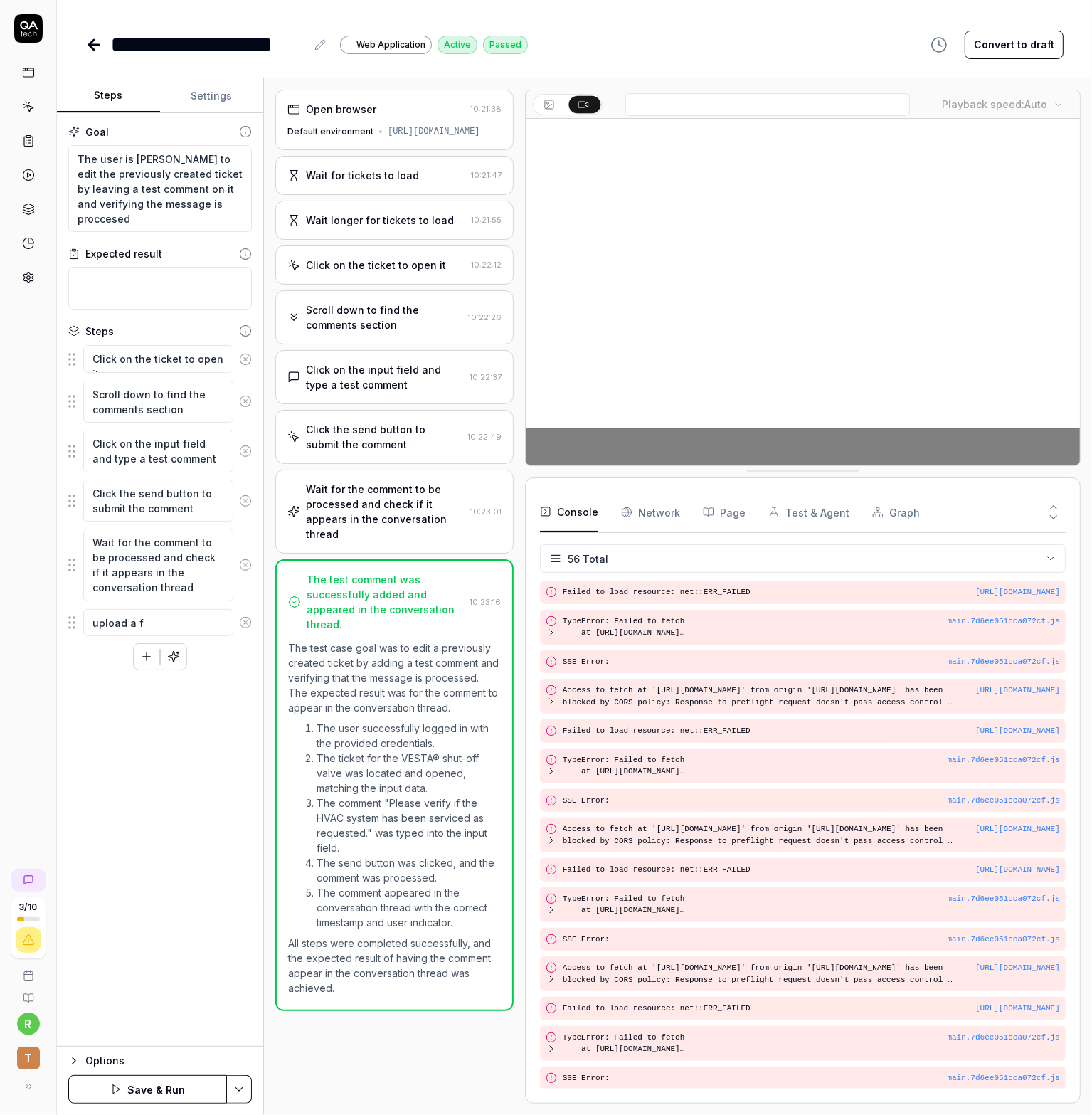
type textarea "upload a fi"
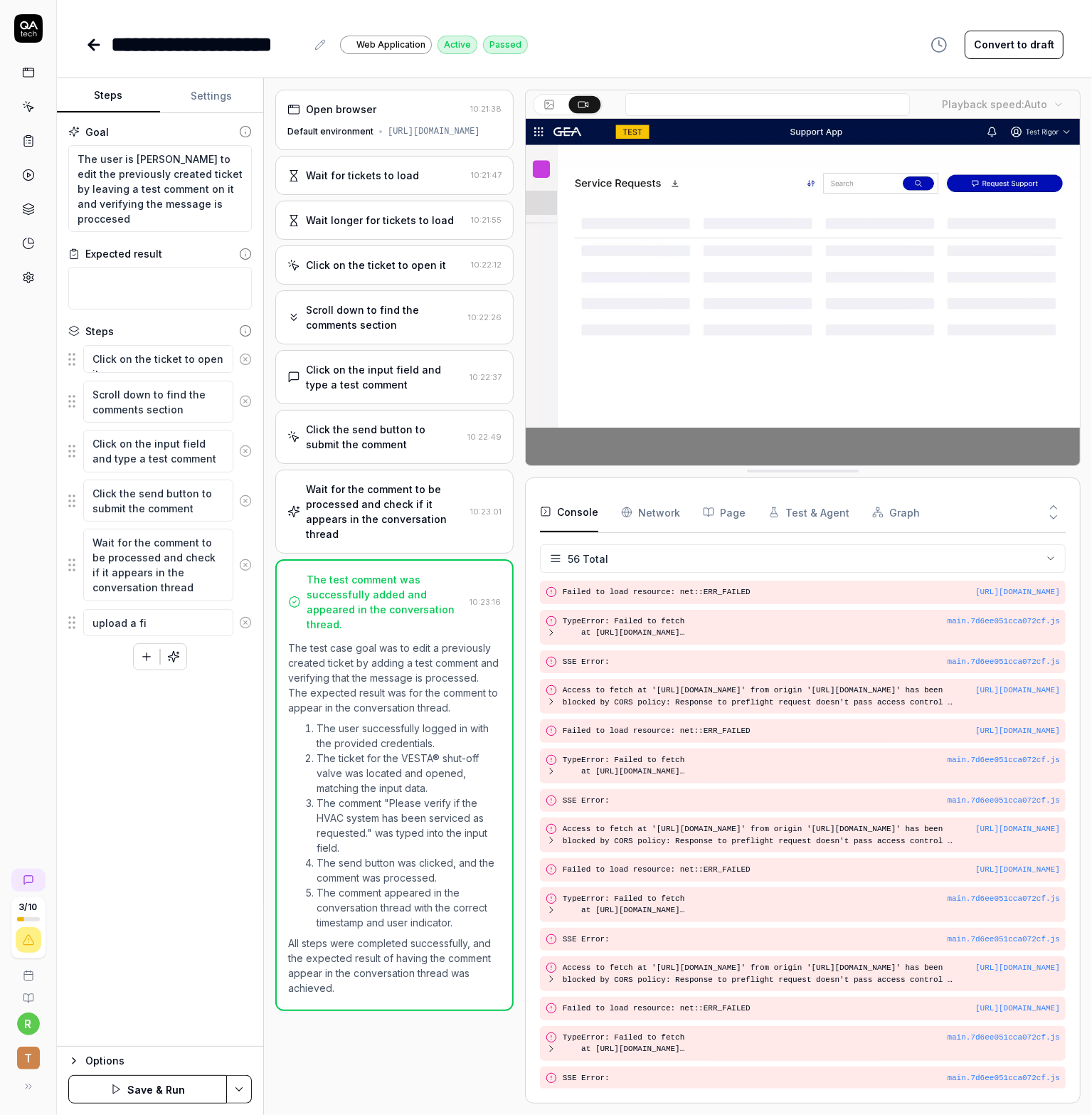
type textarea "*"
type textarea "upload a fil"
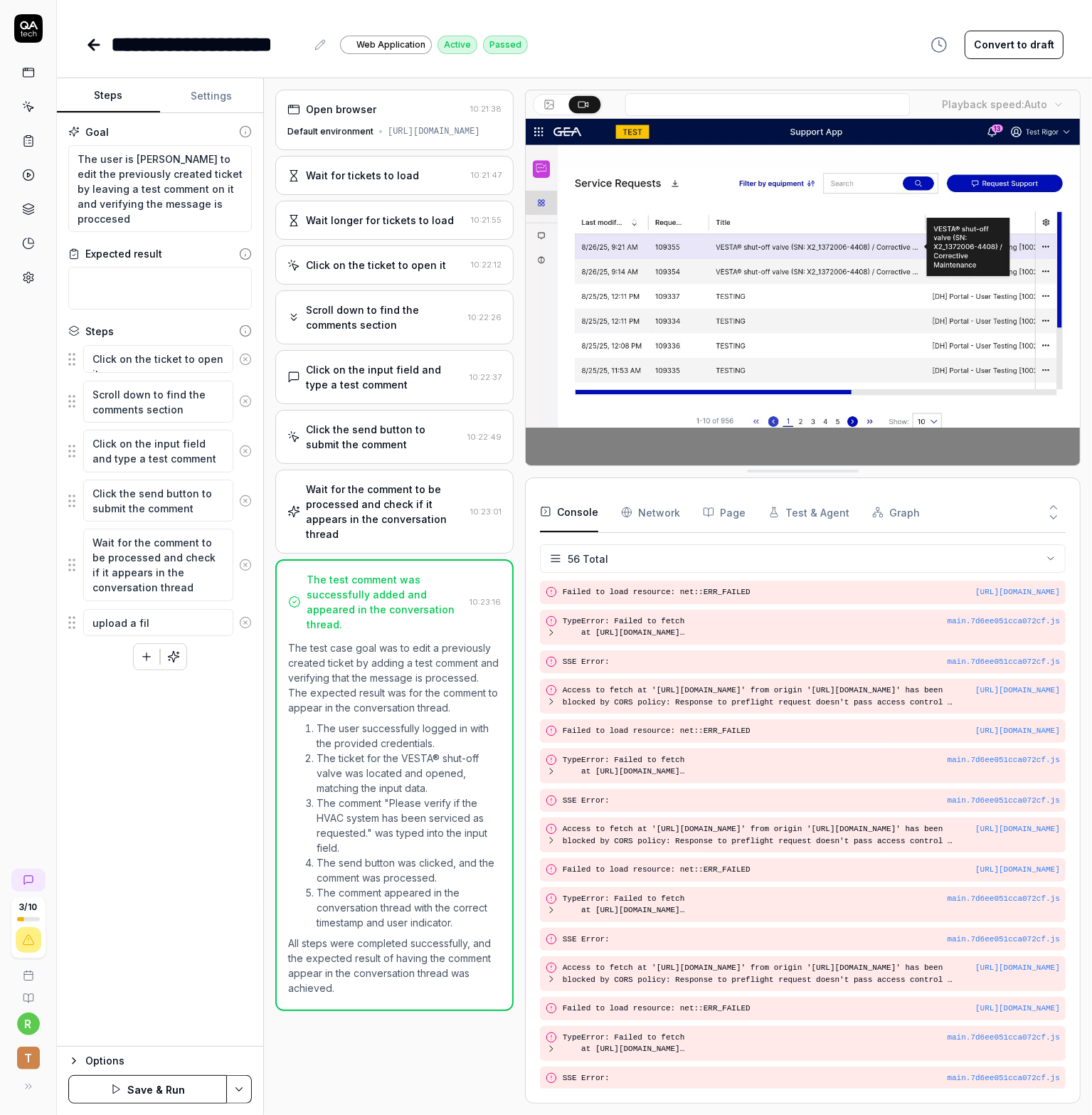
type textarea "*"
type textarea "upload a file"
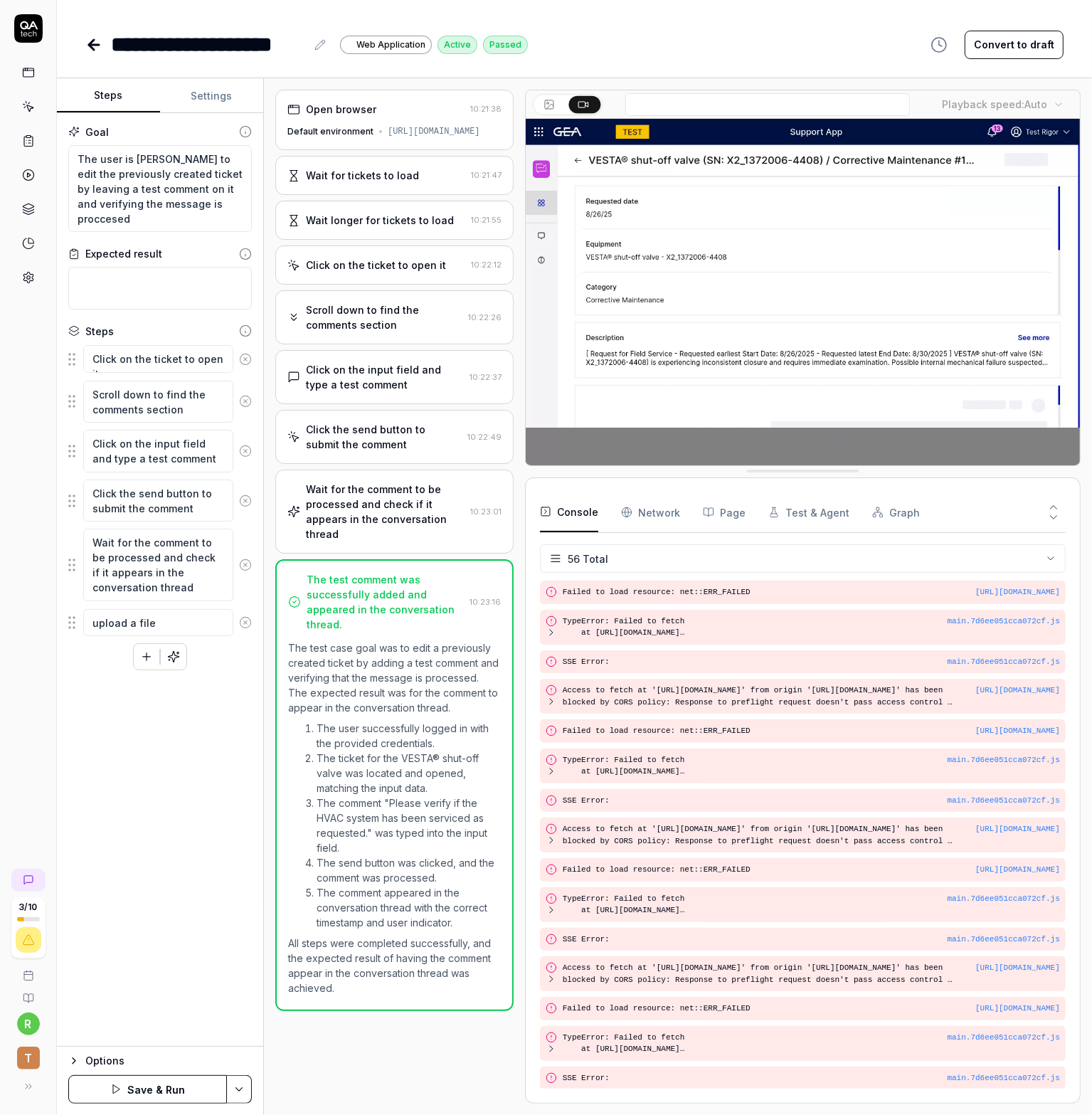
type textarea "*"
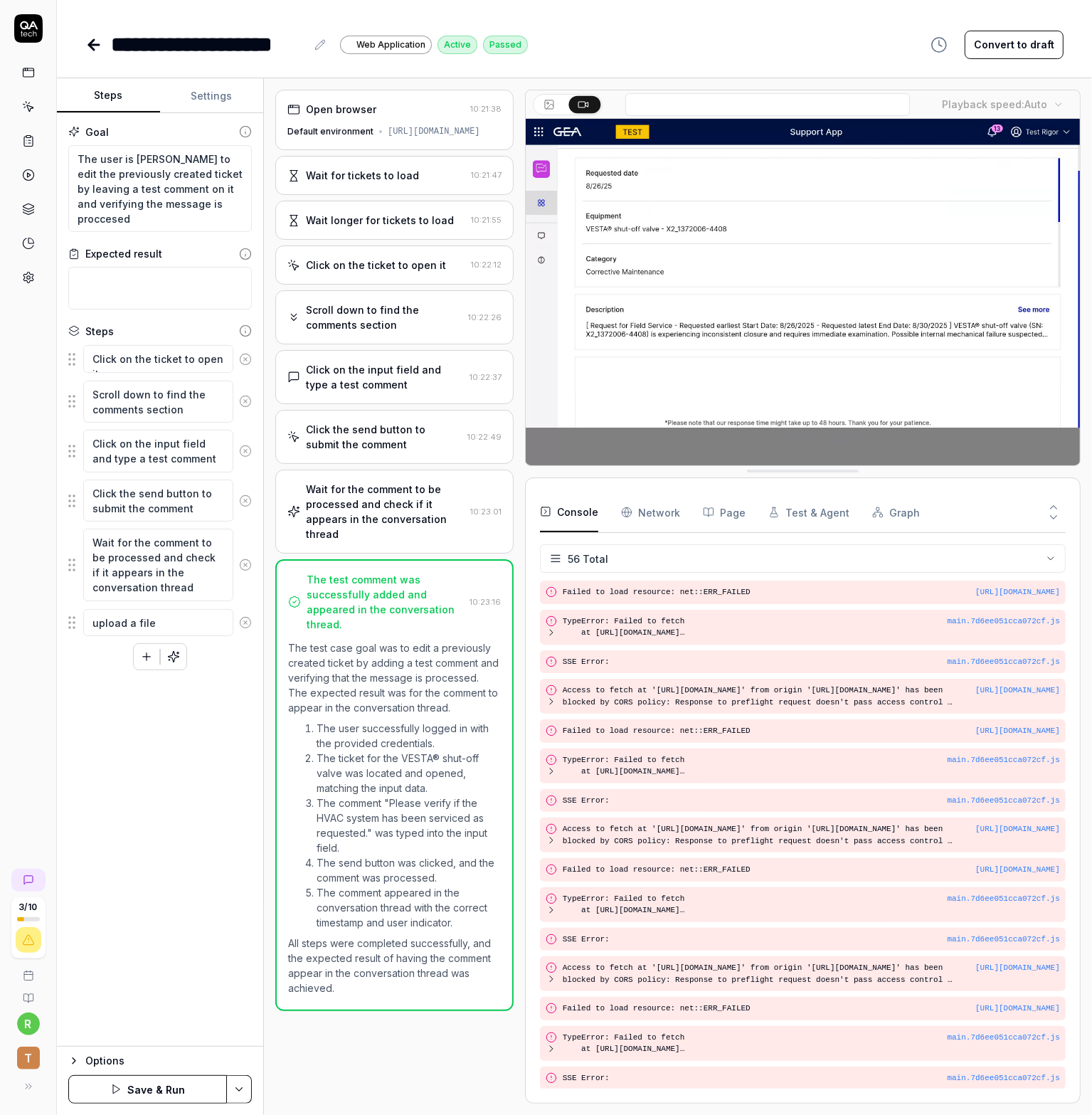
type textarea "upload a fil"
type textarea "*"
type textarea "upload a fi"
type textarea "*"
type textarea "upload a f"
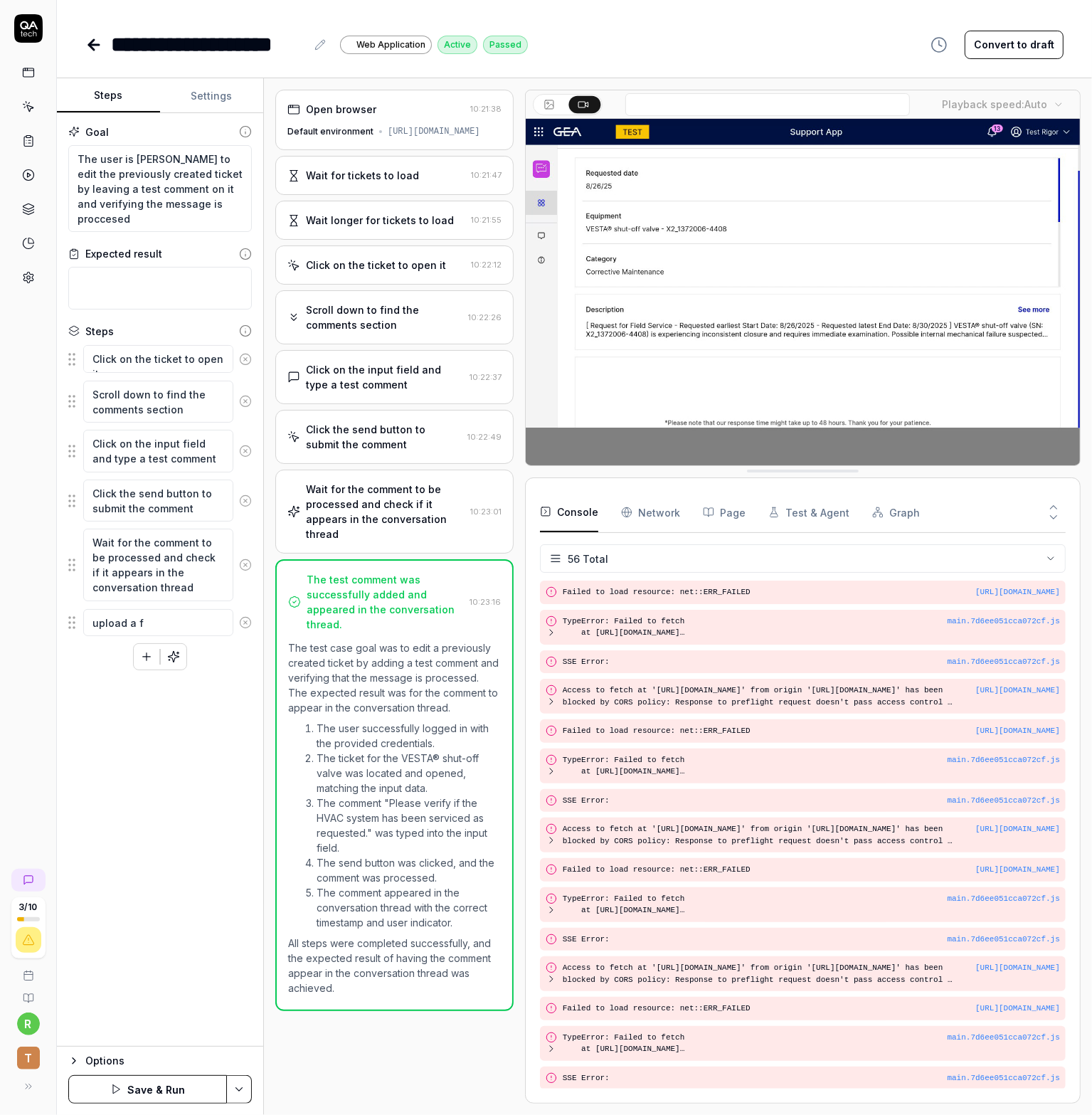
type textarea "*"
type textarea "upload a"
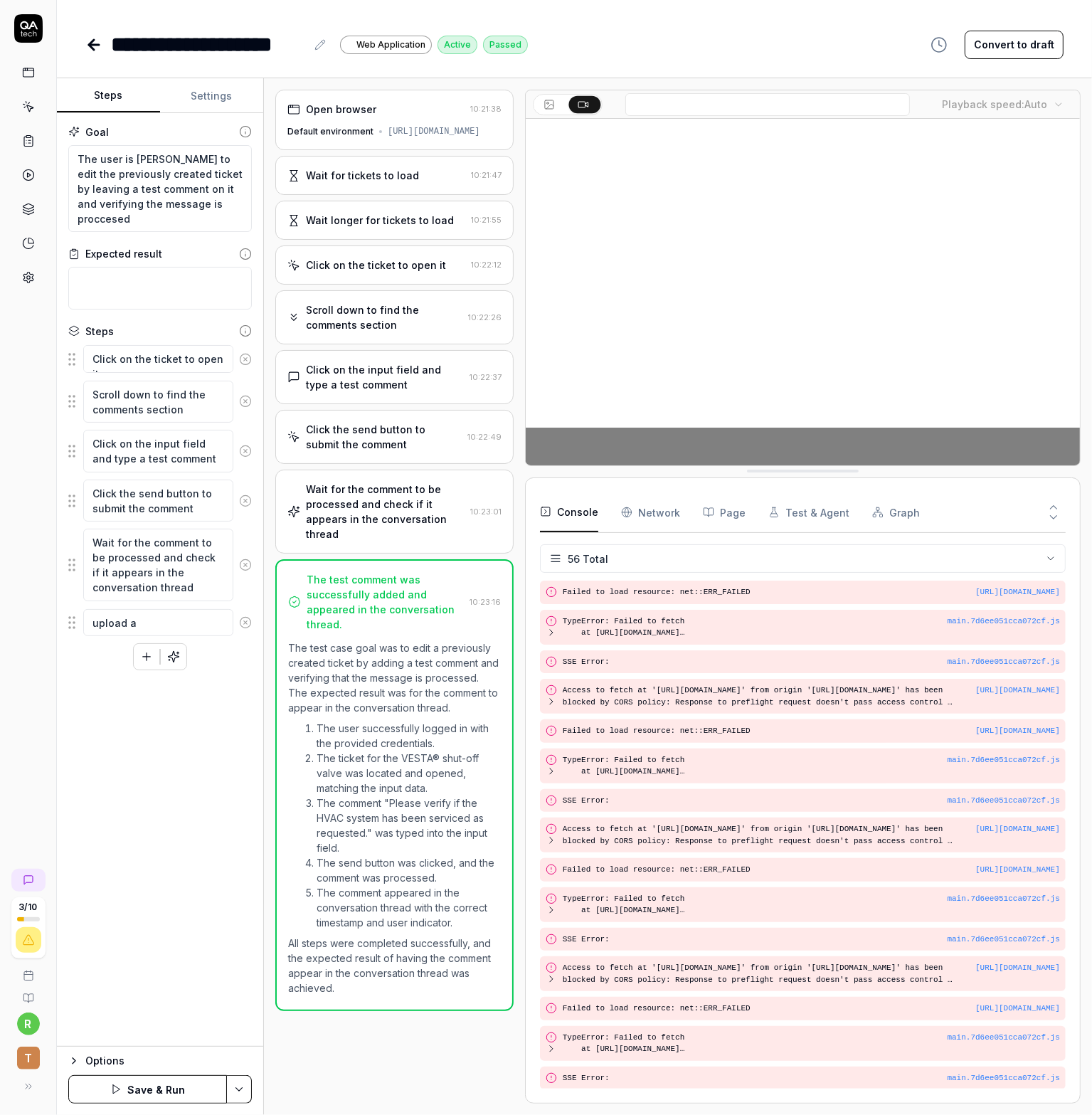
type textarea "*"
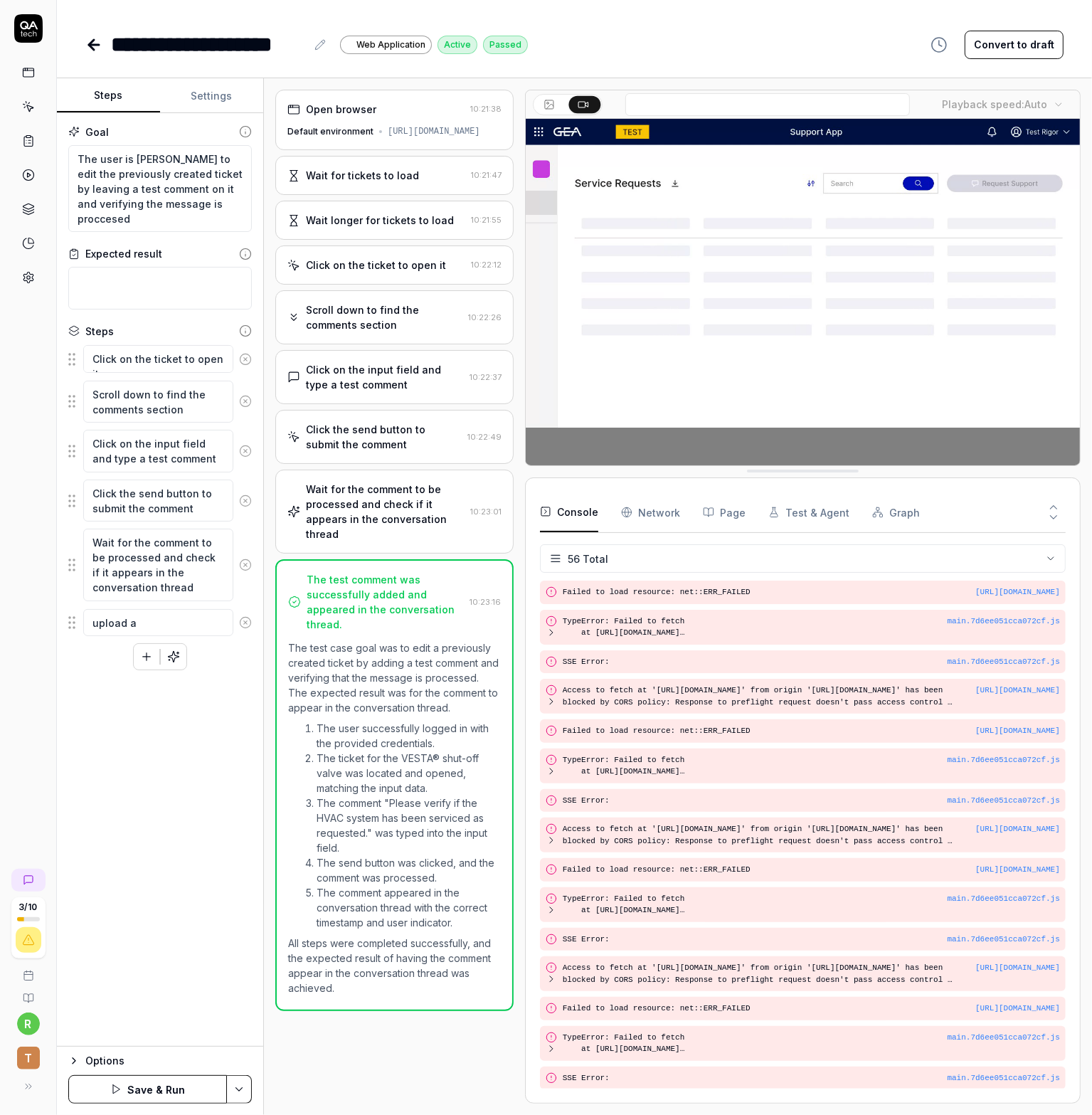
type textarea "upload a r"
type textarea "*"
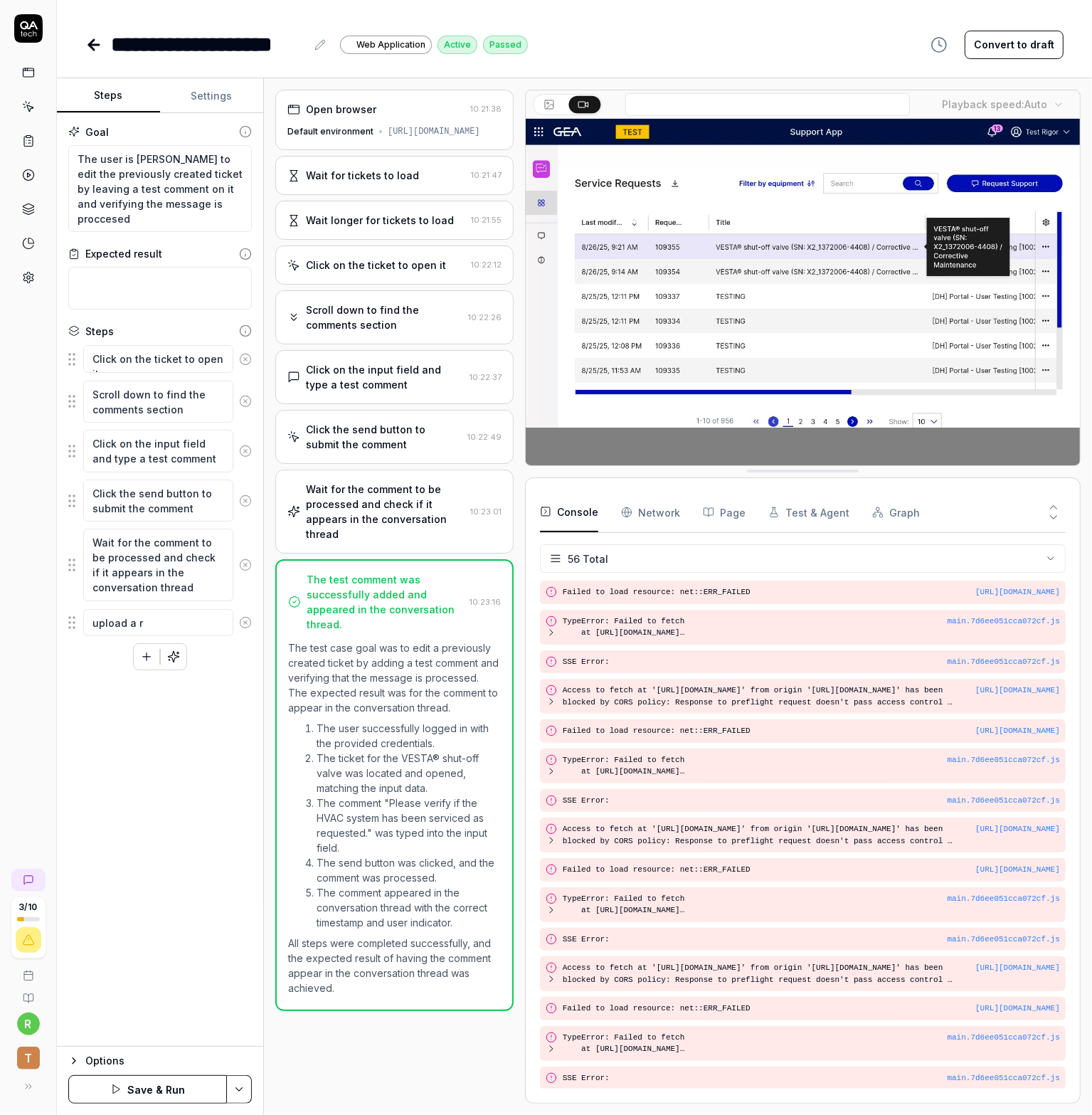
type textarea "upload a ra"
type textarea "*"
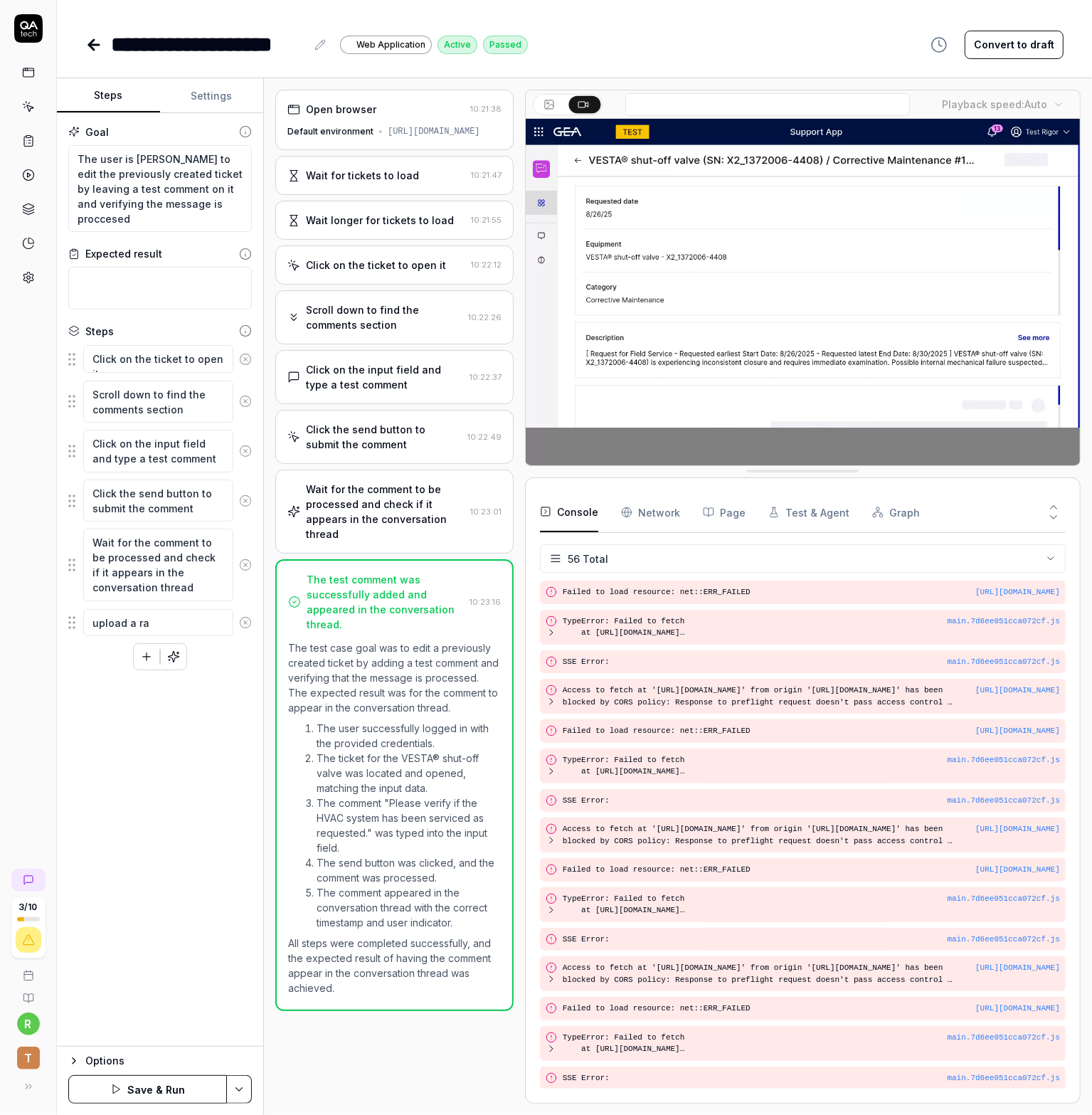
type textarea "upload a ran"
type textarea "*"
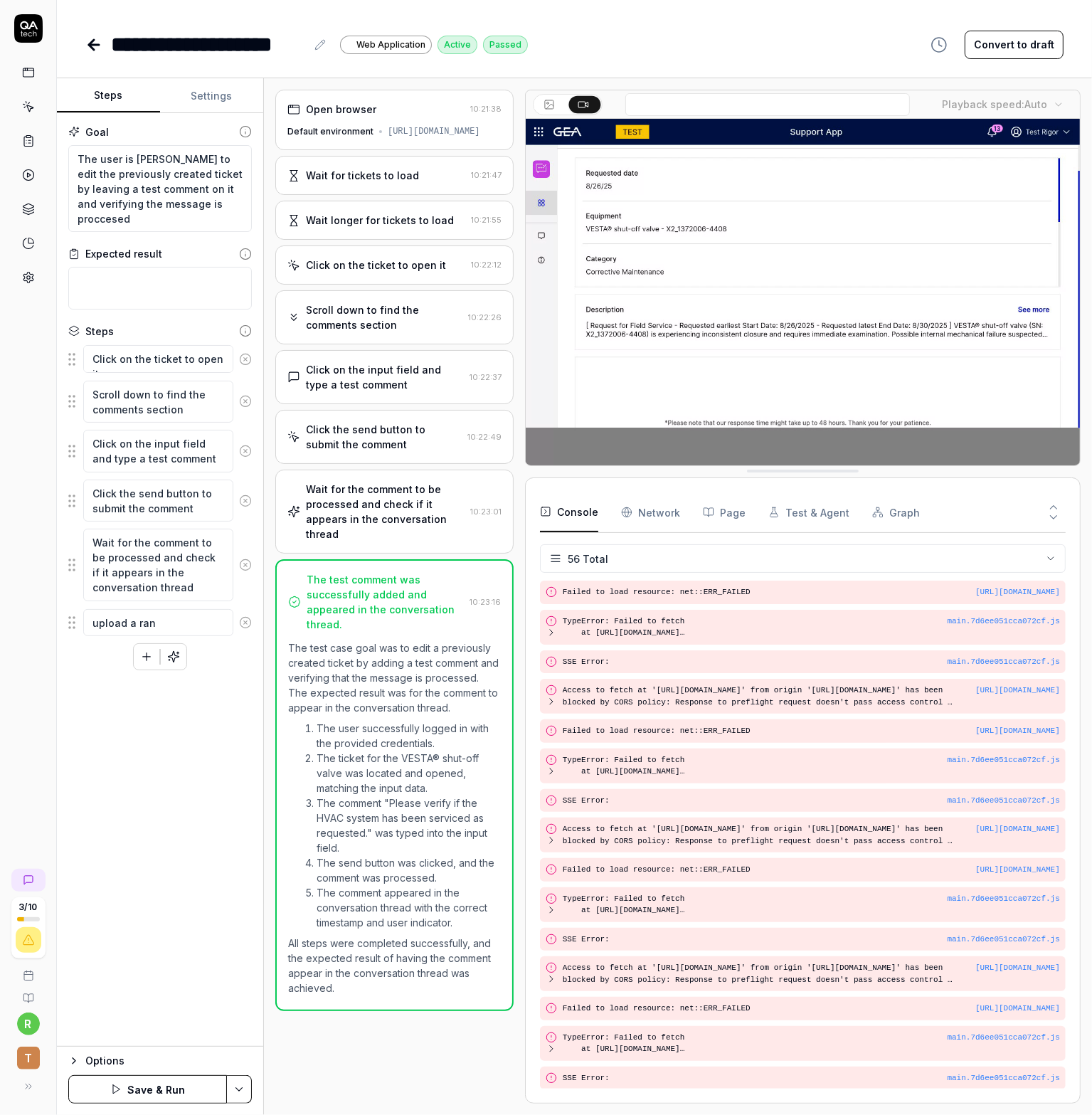
type textarea "upload a rand"
type textarea "*"
type textarea "upload a [PERSON_NAME]"
type textarea "*"
type textarea "upload a random"
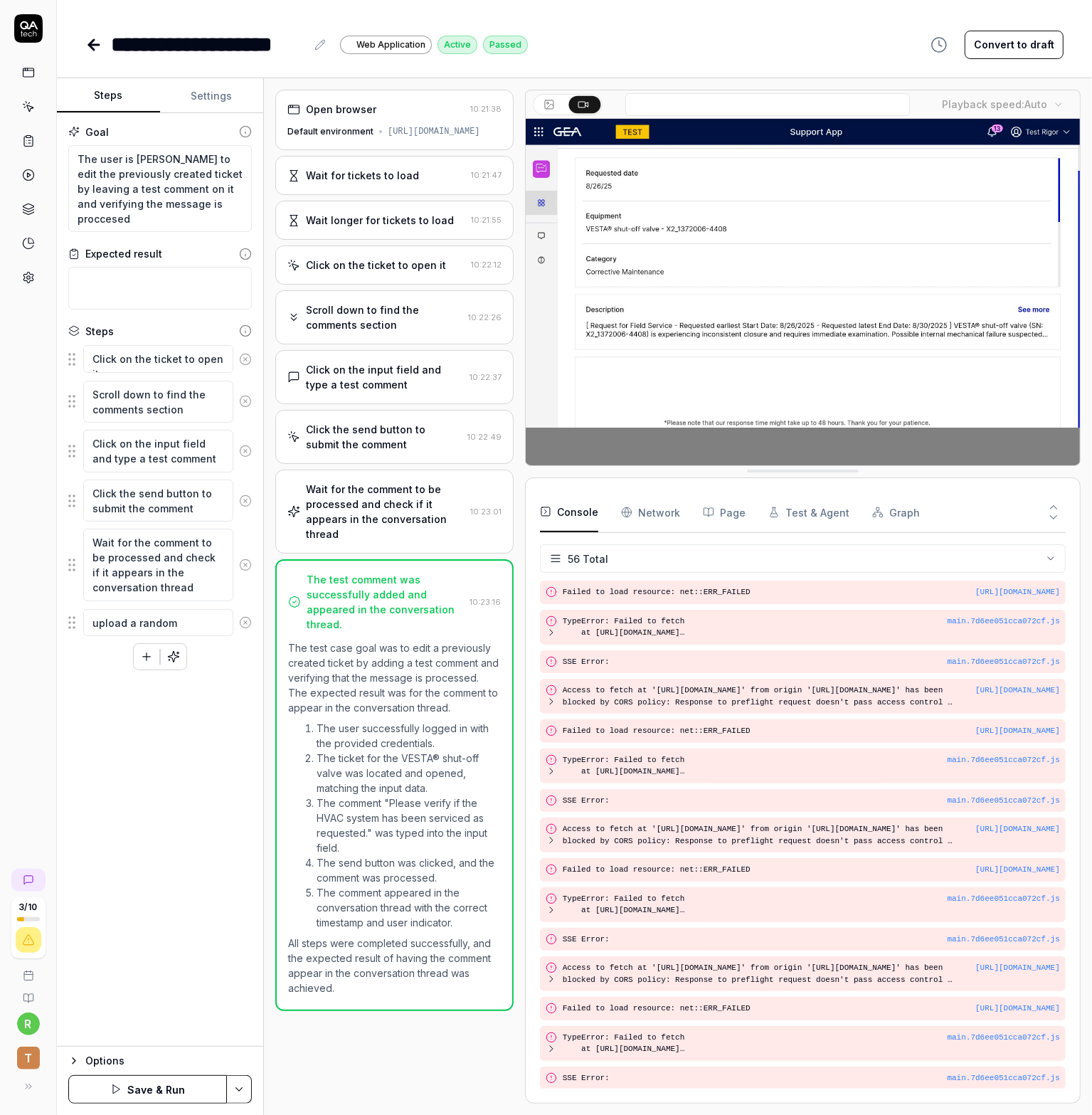
type textarea "*"
type textarea "upload a random"
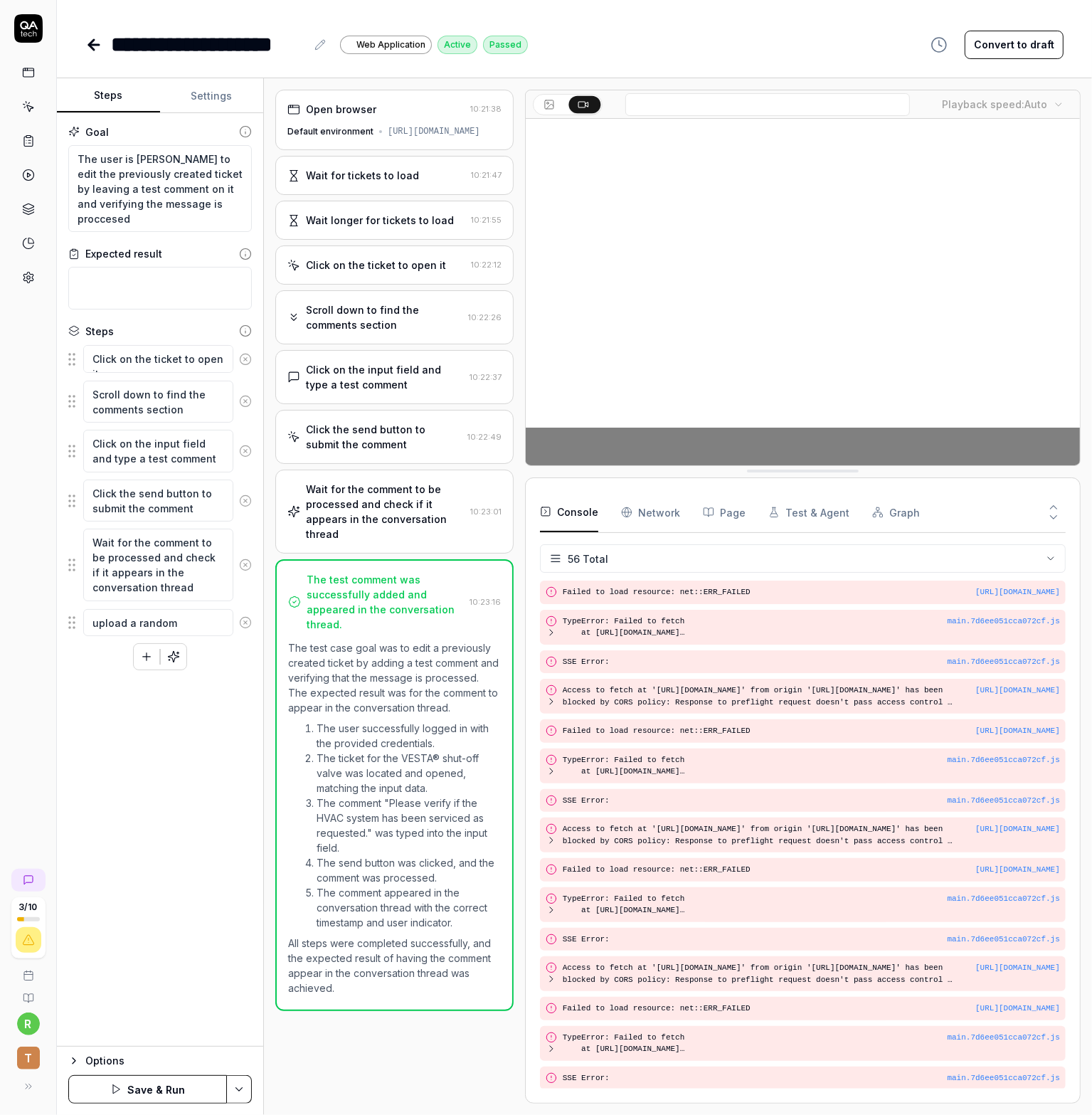
type textarea "*"
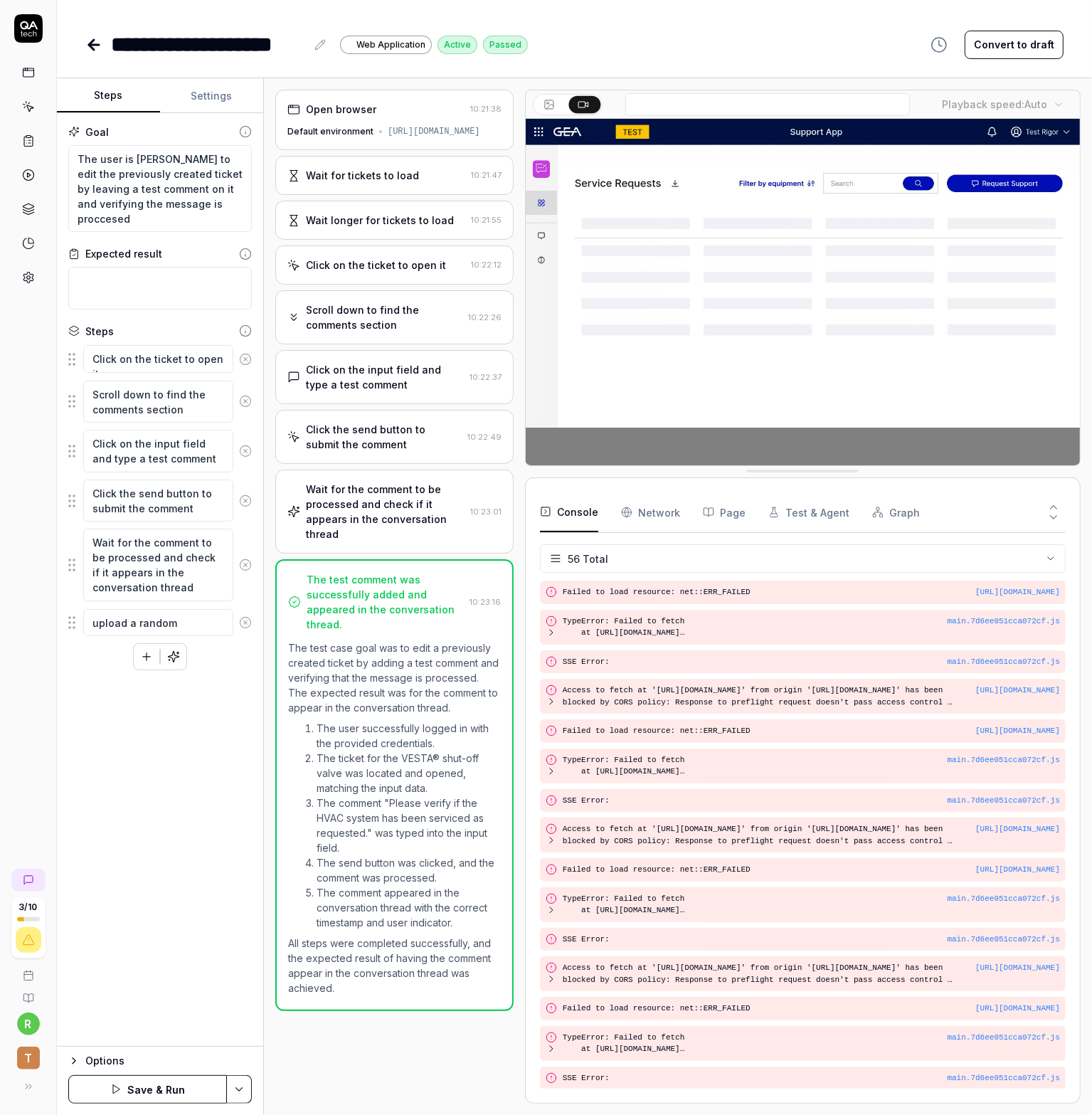
type textarea "upload a random f"
type textarea "*"
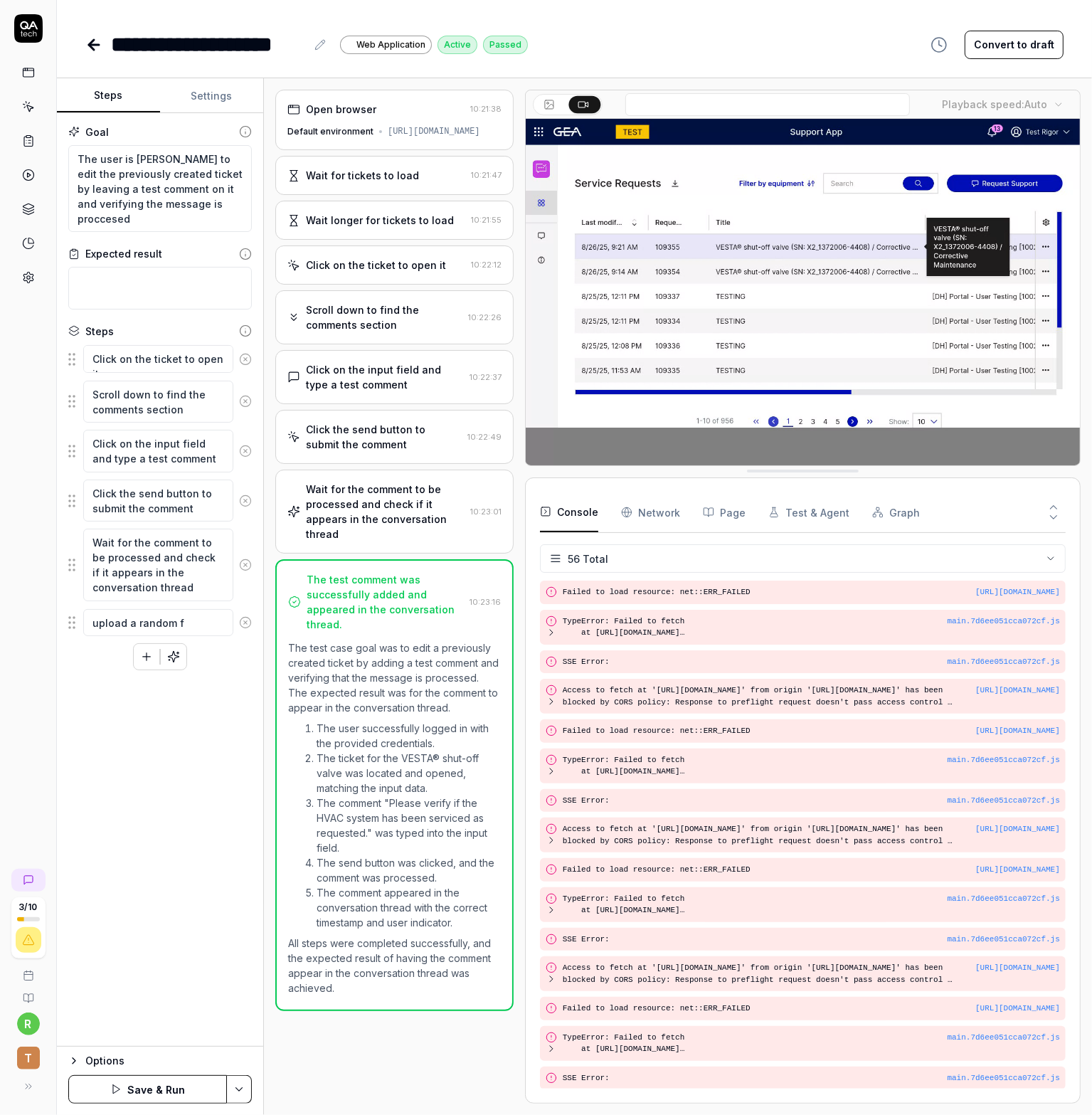
type textarea "upload a random fi"
type textarea "*"
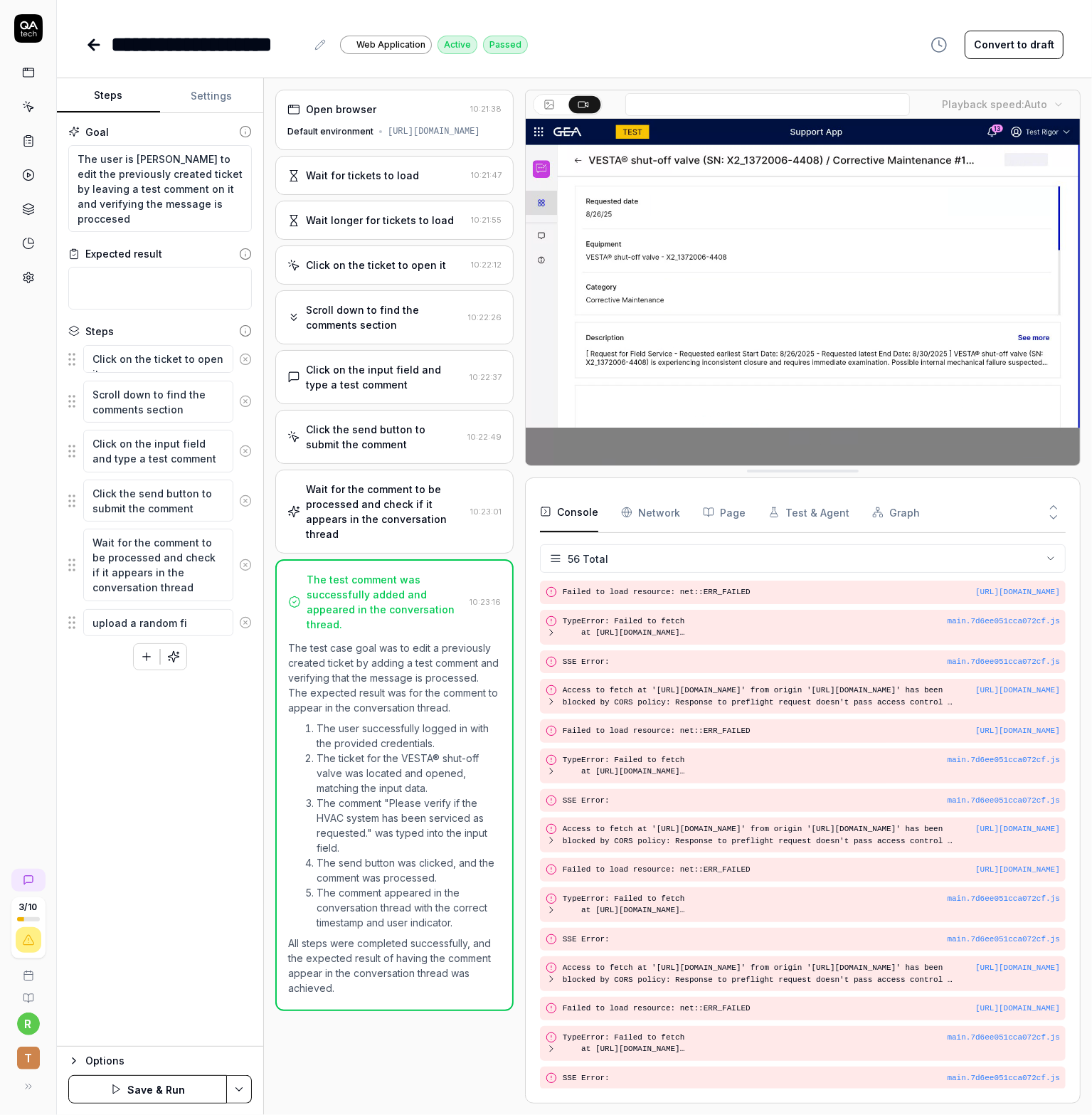
type textarea "upload a random fil"
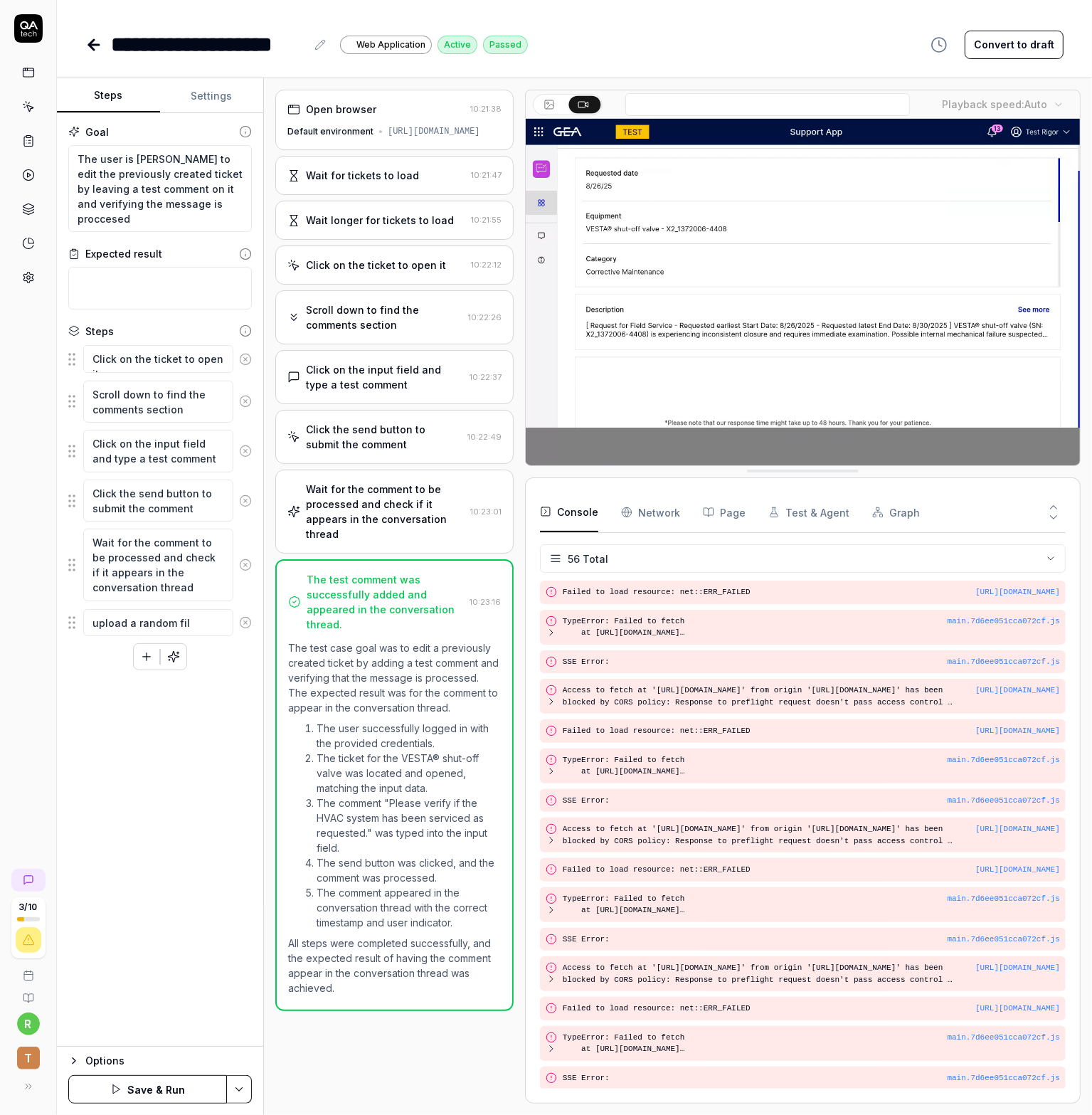
type textarea "*"
type textarea "upload a random file"
click at [177, 723] on div "Goal The user is [PERSON_NAME] to edit the previously created ticket by leaving…" at bounding box center [160, 580] width 206 height 933
click at [196, 628] on textarea "upload a random file" at bounding box center [158, 622] width 150 height 28
click at [26, 724] on div "3 / 10 r T" at bounding box center [28, 558] width 57 height 1115
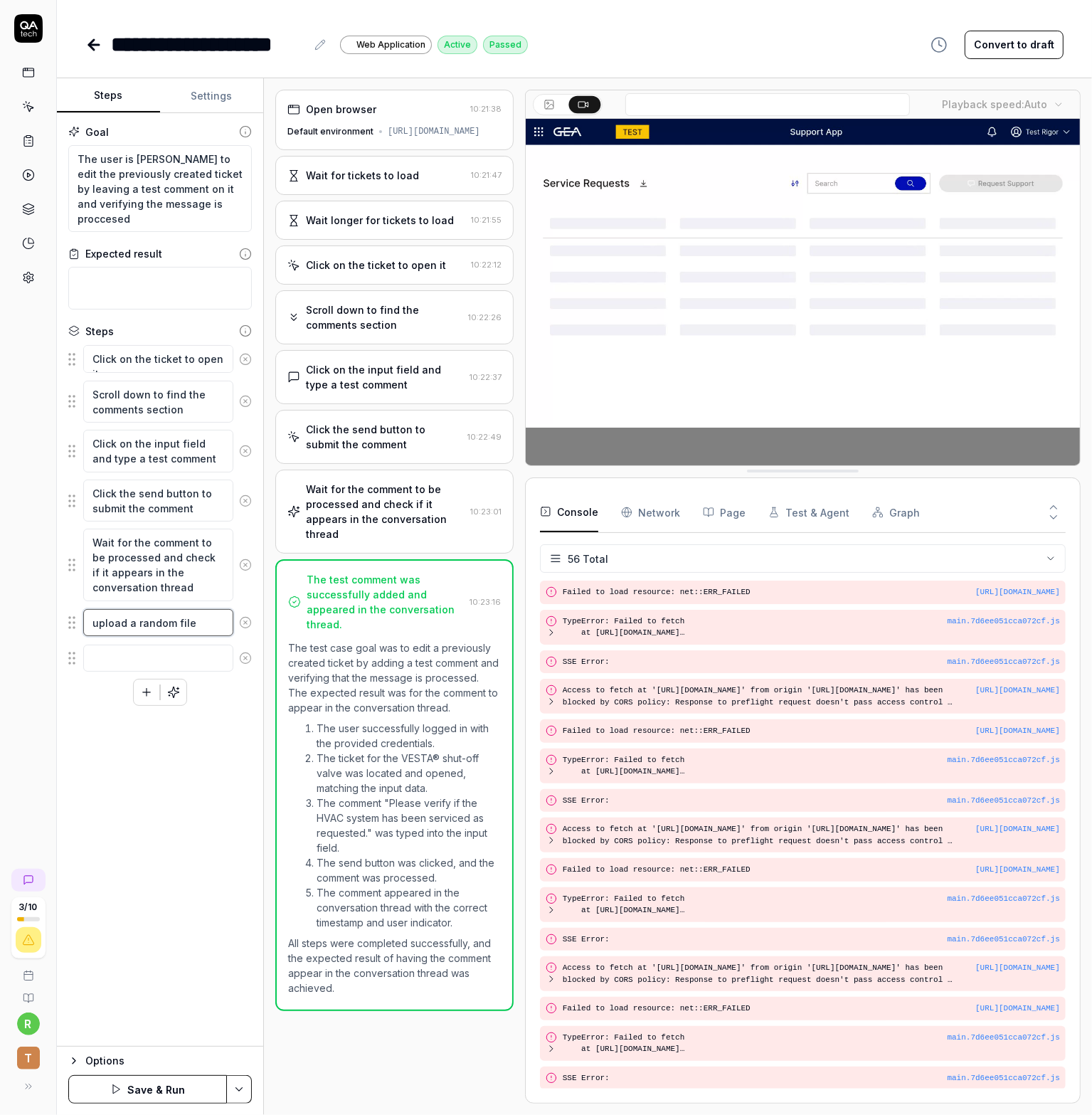
click at [213, 617] on textarea "upload a random file" at bounding box center [158, 622] width 150 height 28
click at [209, 619] on textarea "upload a random file" at bounding box center [158, 622] width 150 height 28
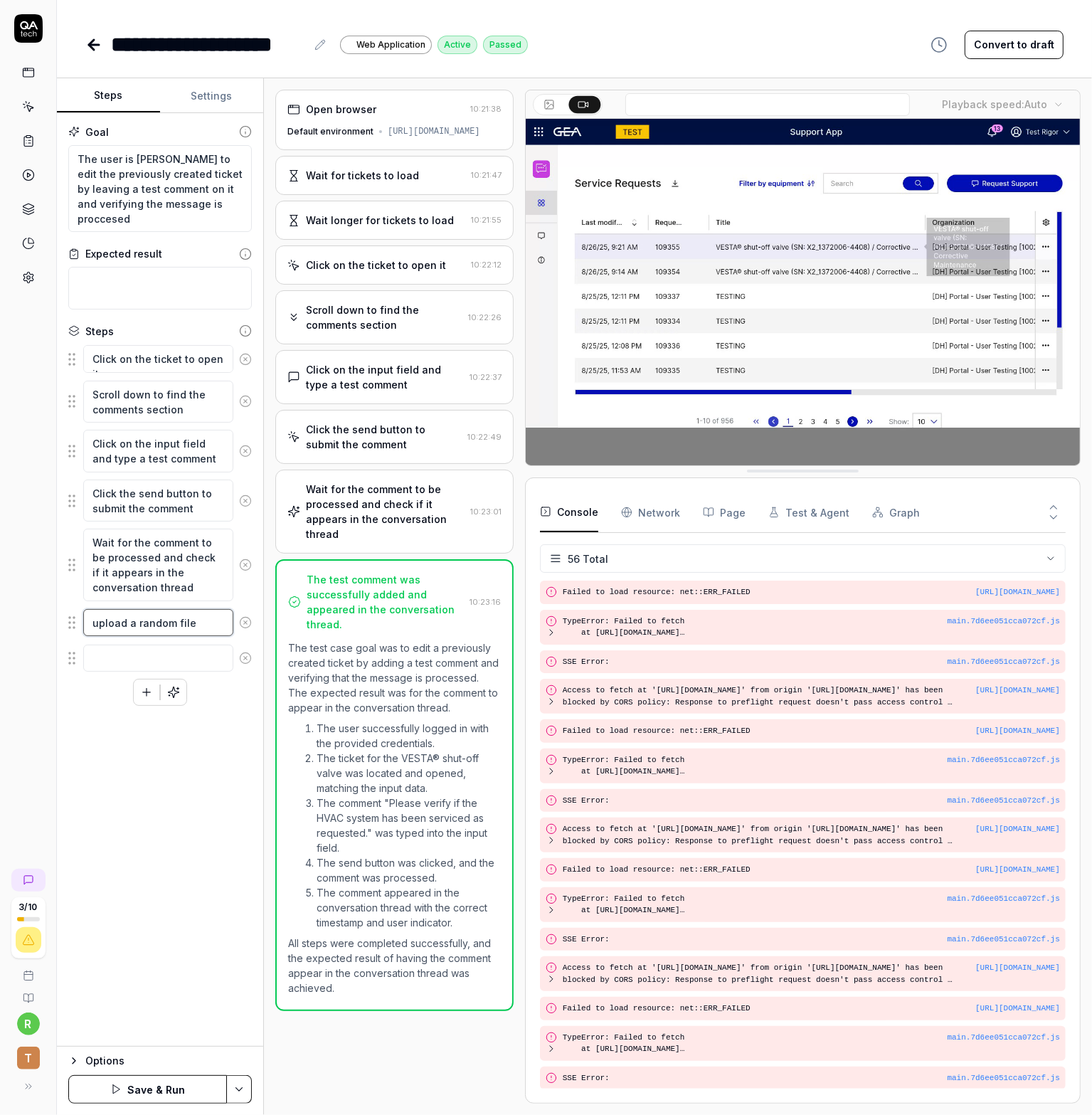
click at [209, 619] on textarea "upload a random file" at bounding box center [158, 622] width 150 height 28
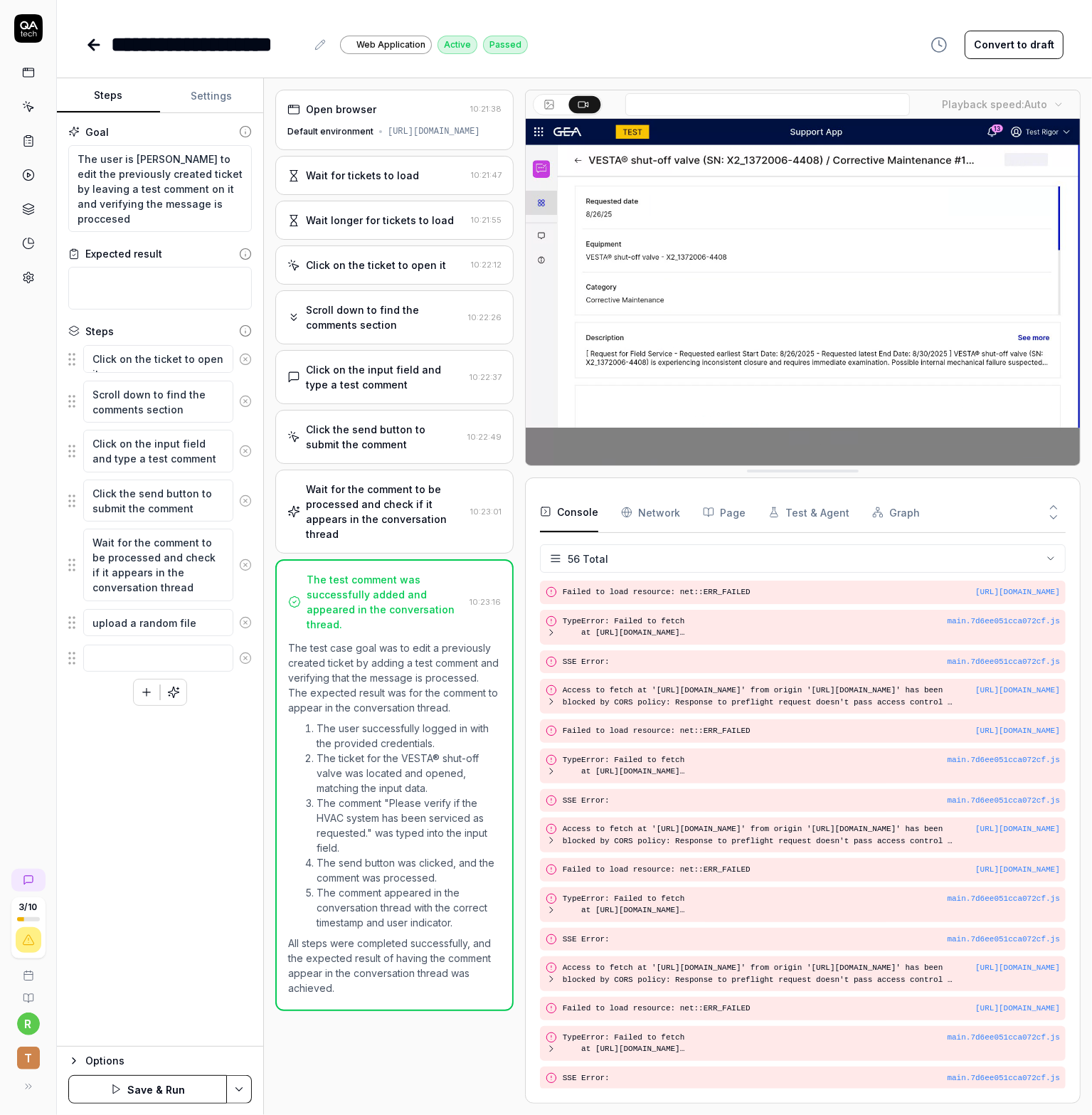
click at [78, 793] on div "Goal The user is [PERSON_NAME] to edit the previously created ticket by leaving…" at bounding box center [160, 580] width 206 height 933
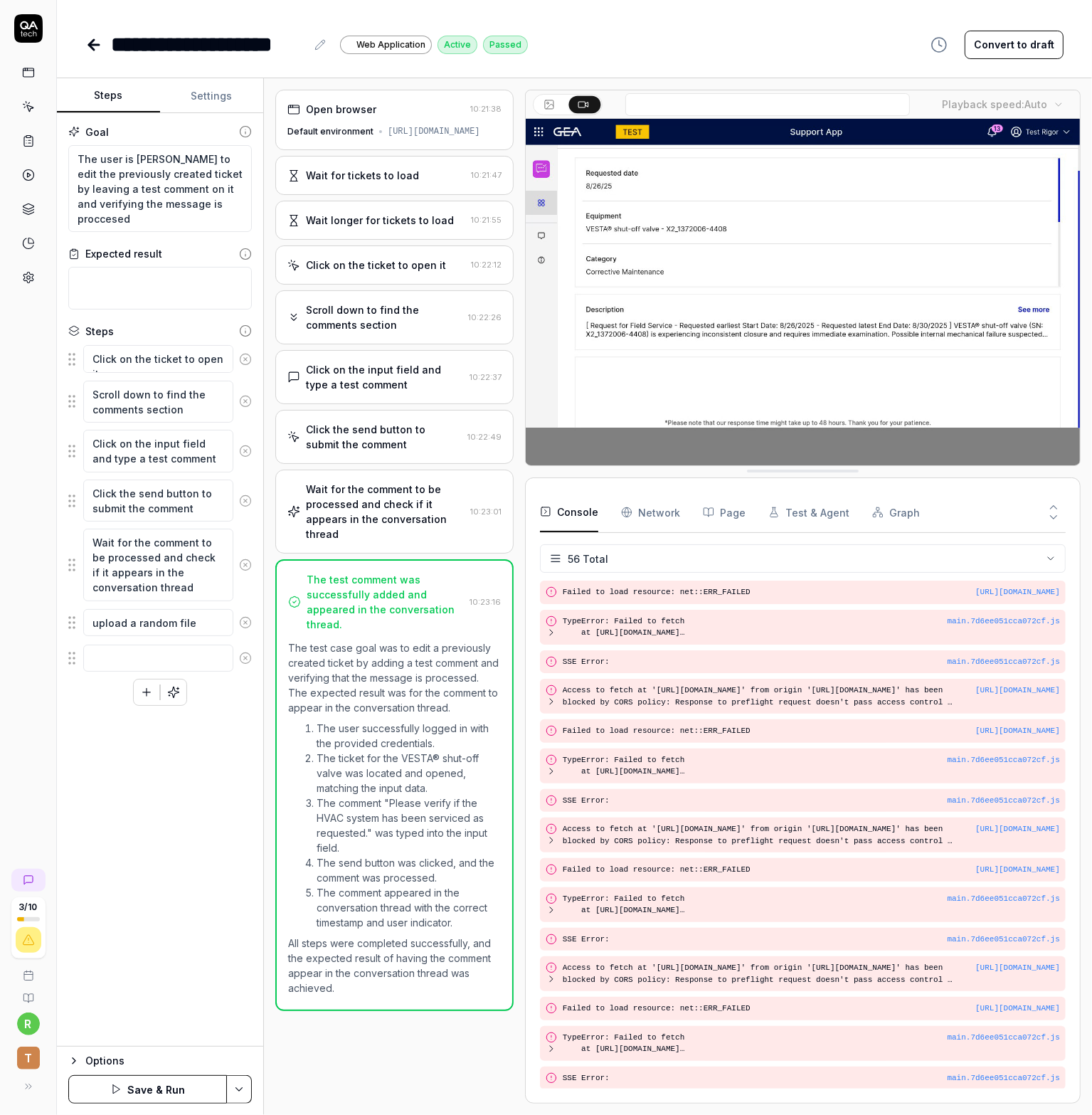
click at [248, 619] on icon at bounding box center [246, 622] width 13 height 13
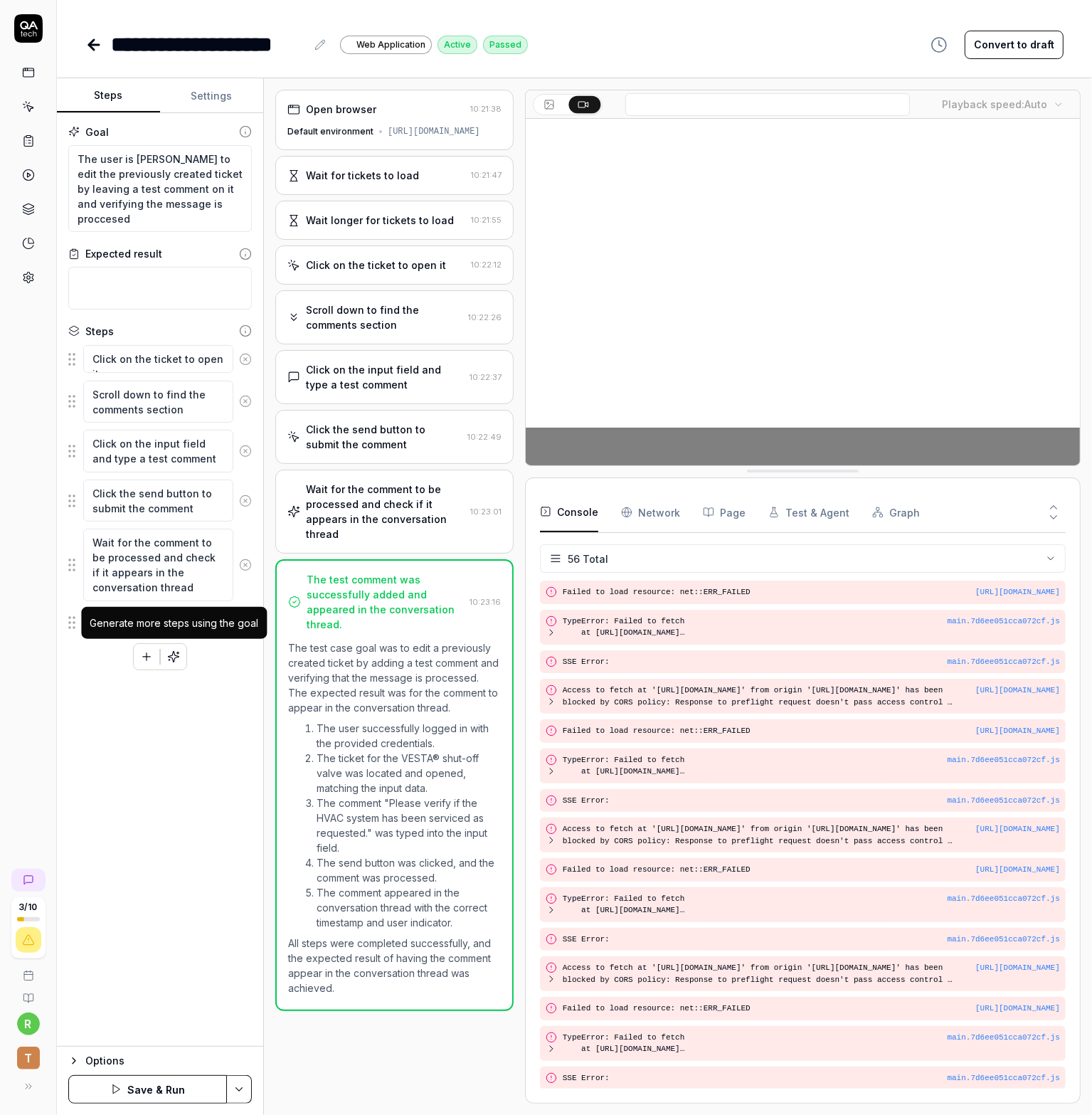
click at [177, 654] on icon "button" at bounding box center [174, 656] width 13 height 13
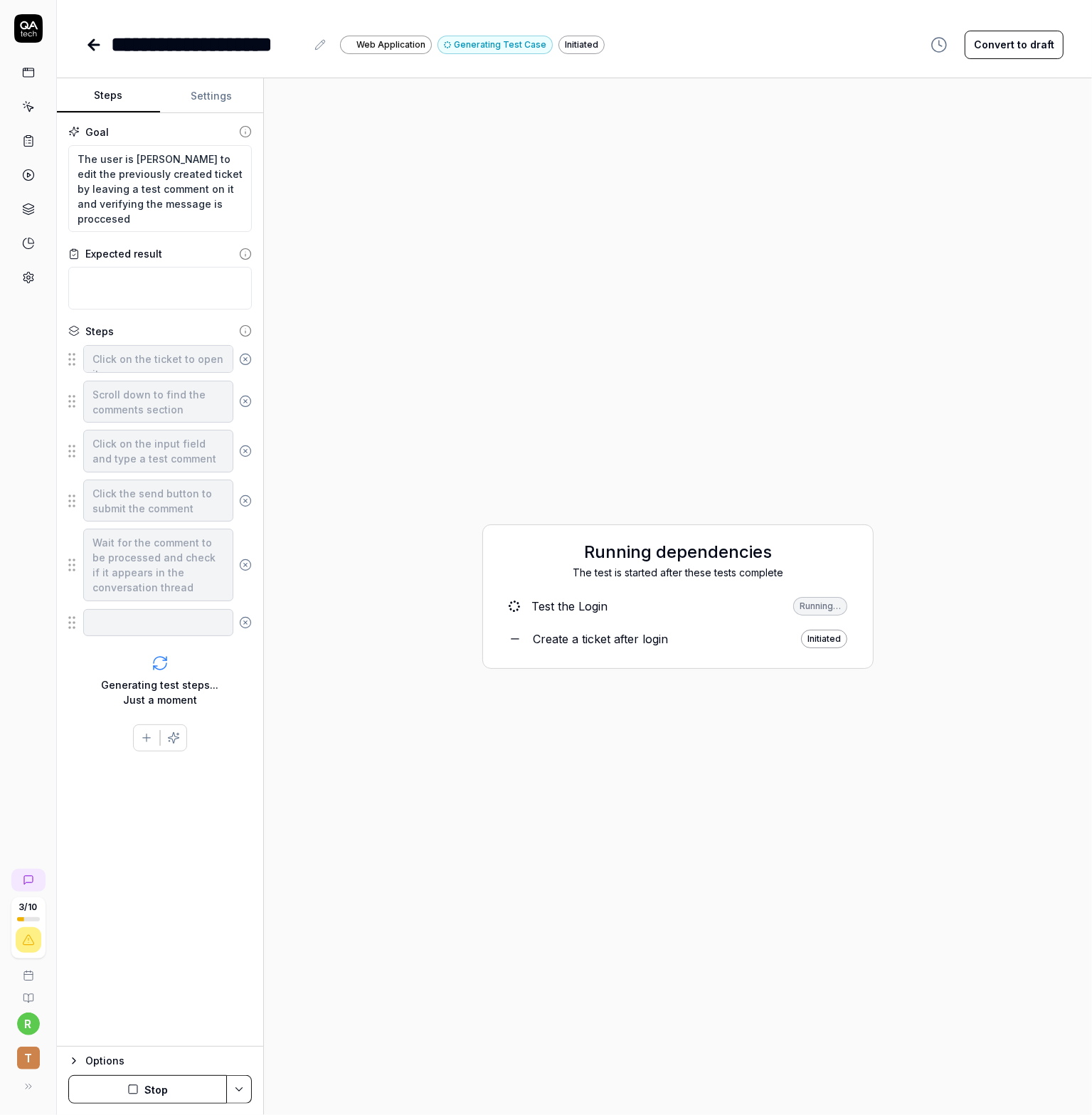
click at [105, 1055] on div "Options" at bounding box center [169, 1061] width 167 height 17
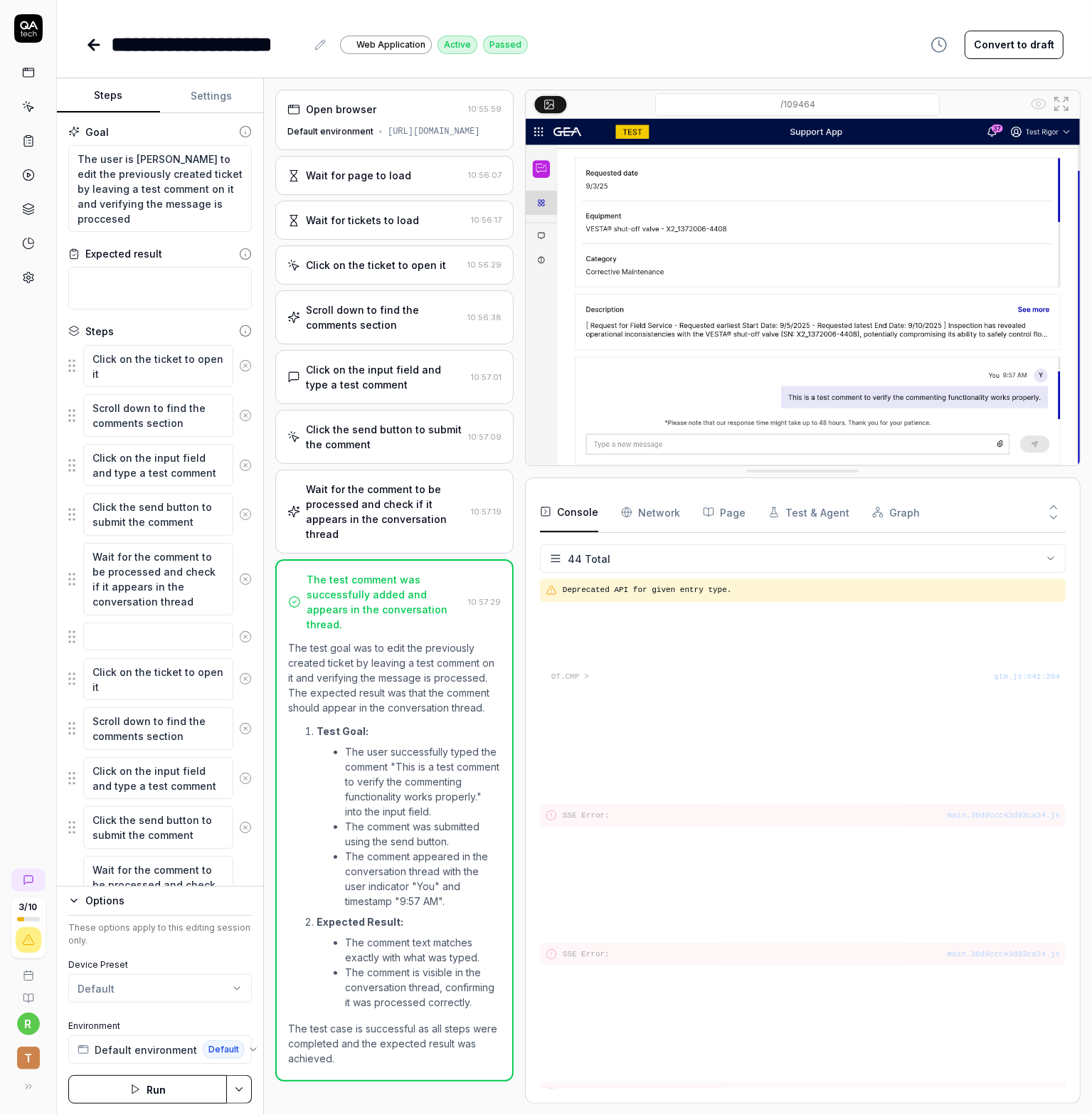
type textarea "*"
